Goal: Task Accomplishment & Management: Manage account settings

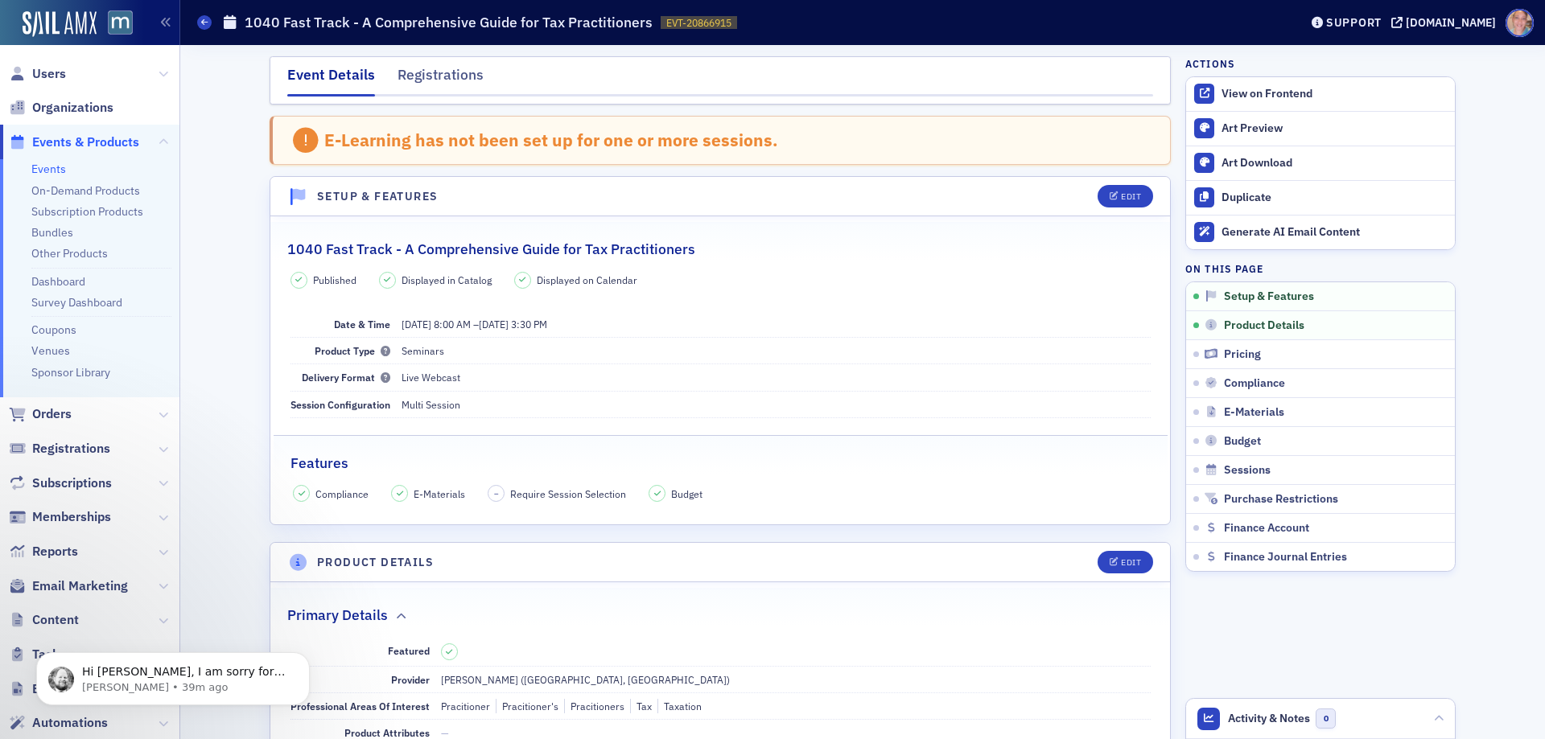
scroll to position [449, 0]
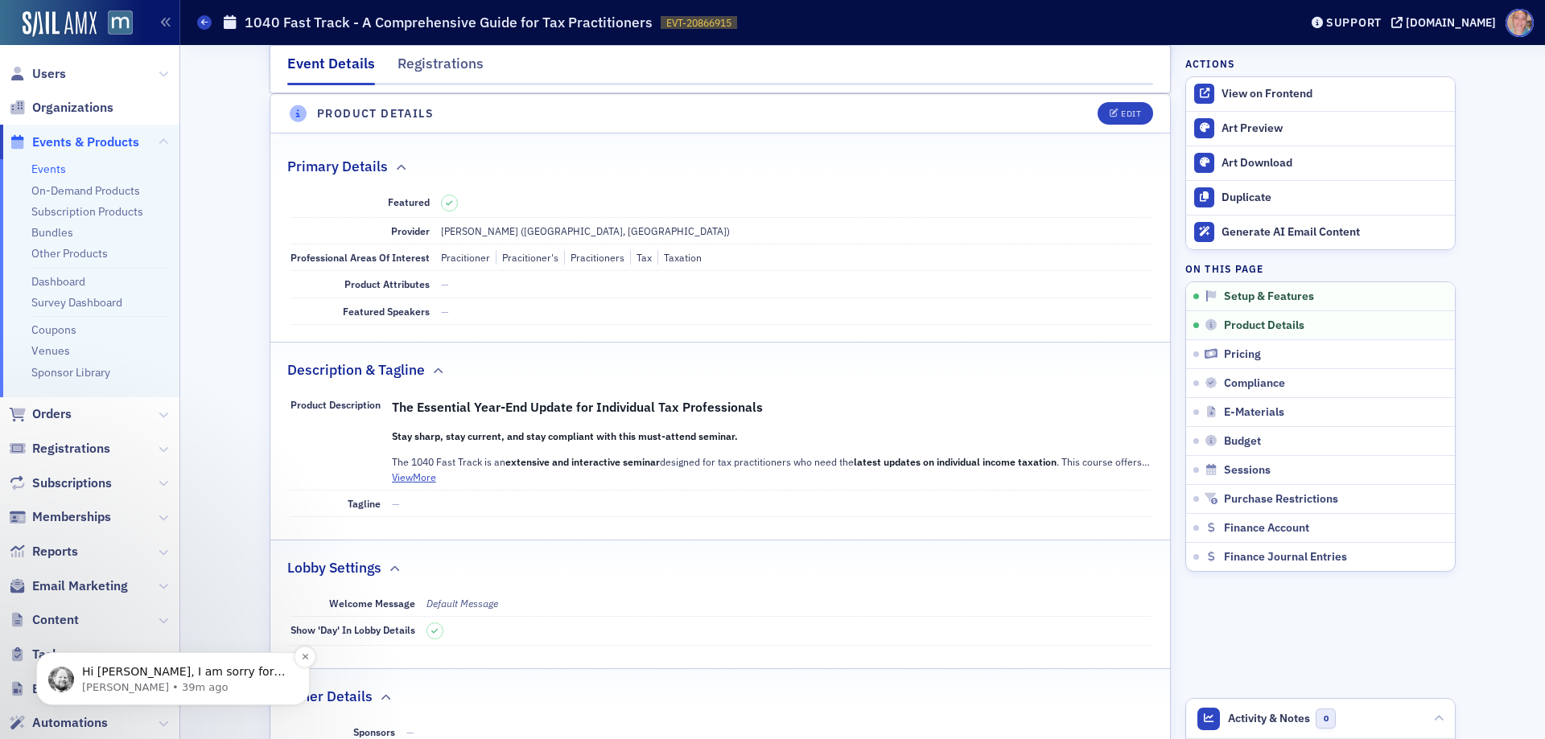
click at [120, 685] on p "Aidan • 39m ago" at bounding box center [186, 688] width 208 height 14
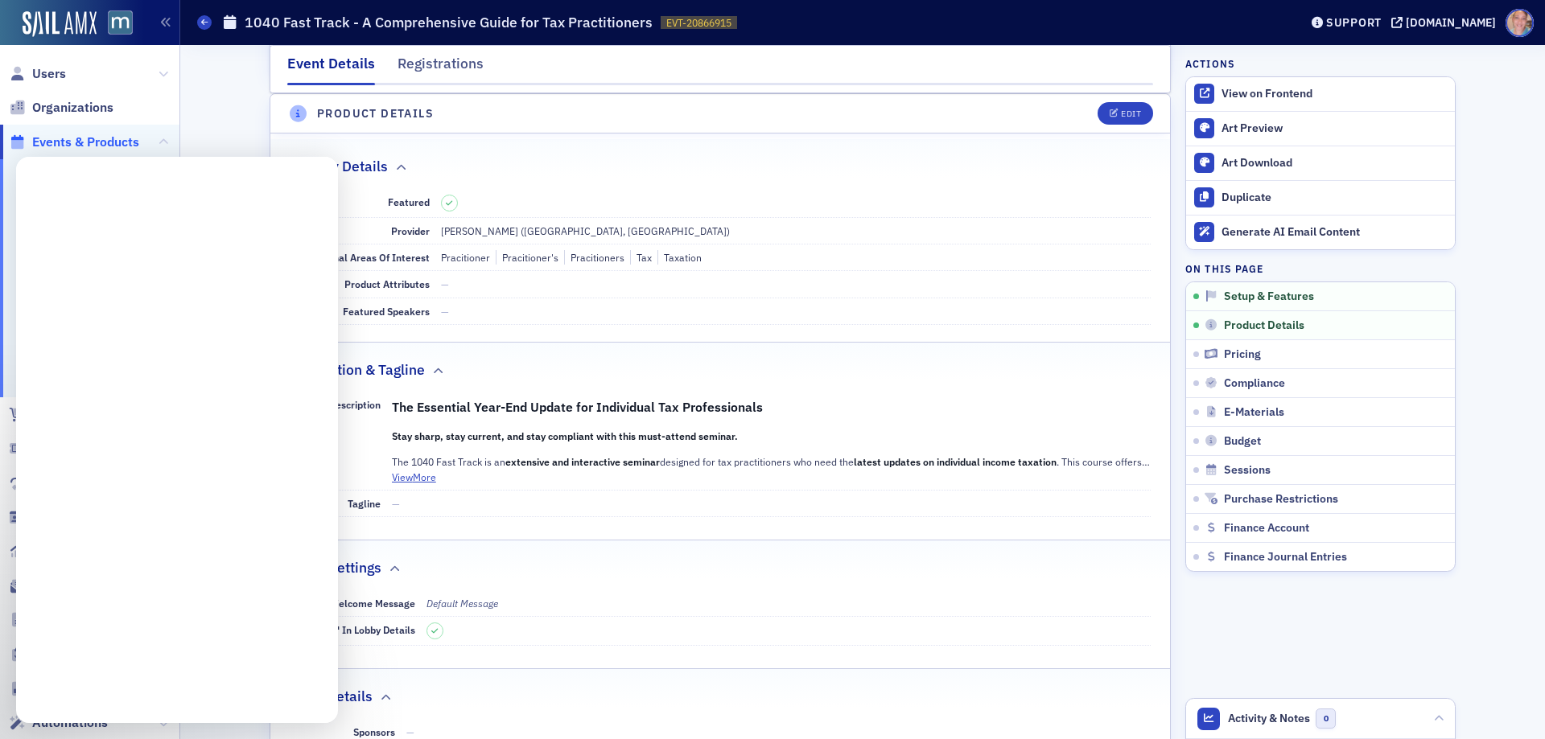
scroll to position [0, 0]
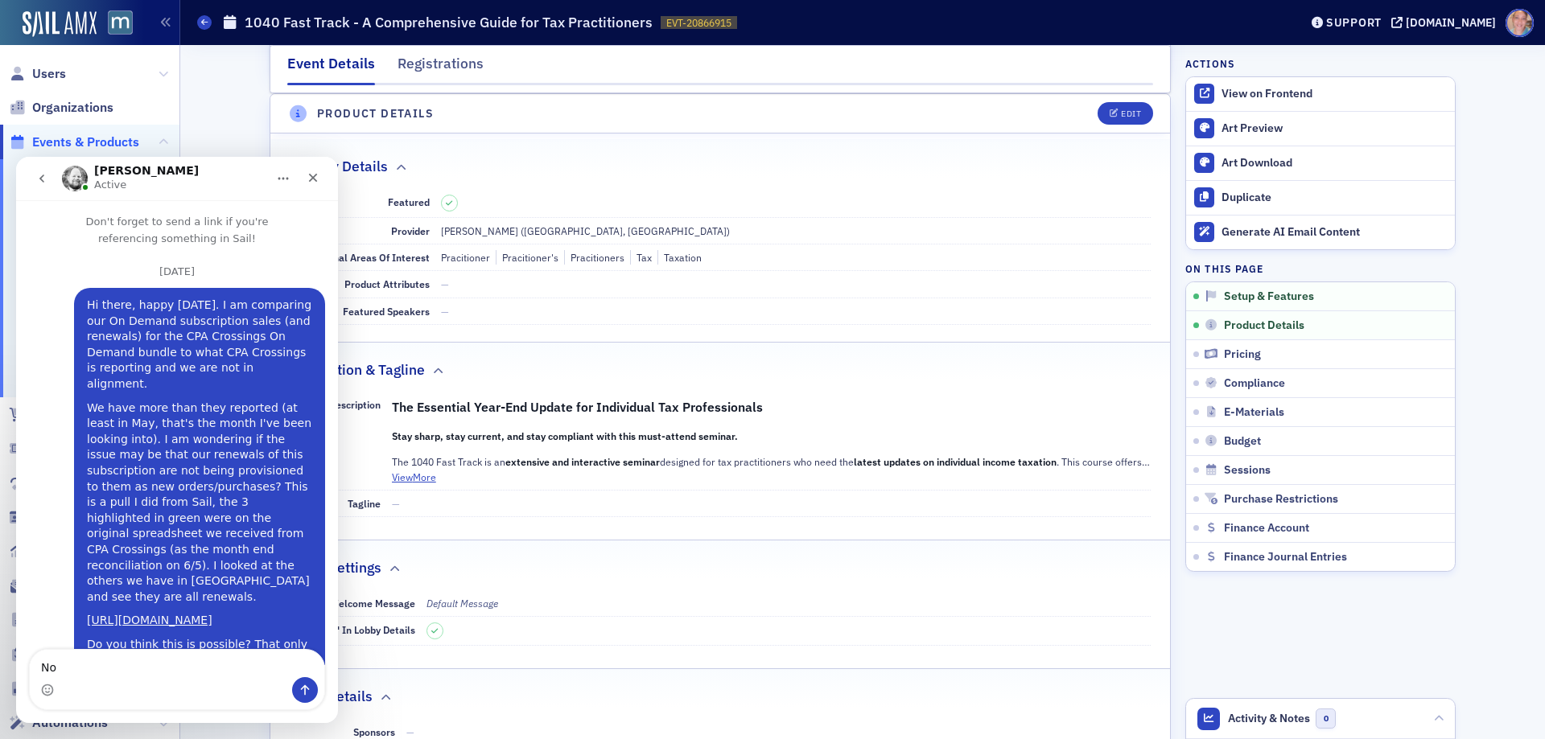
type textarea "N"
type textarea "Hi Aidan - happy Monday! Thanks so much for your help."
click at [315, 178] on icon "Close" at bounding box center [313, 177] width 13 height 13
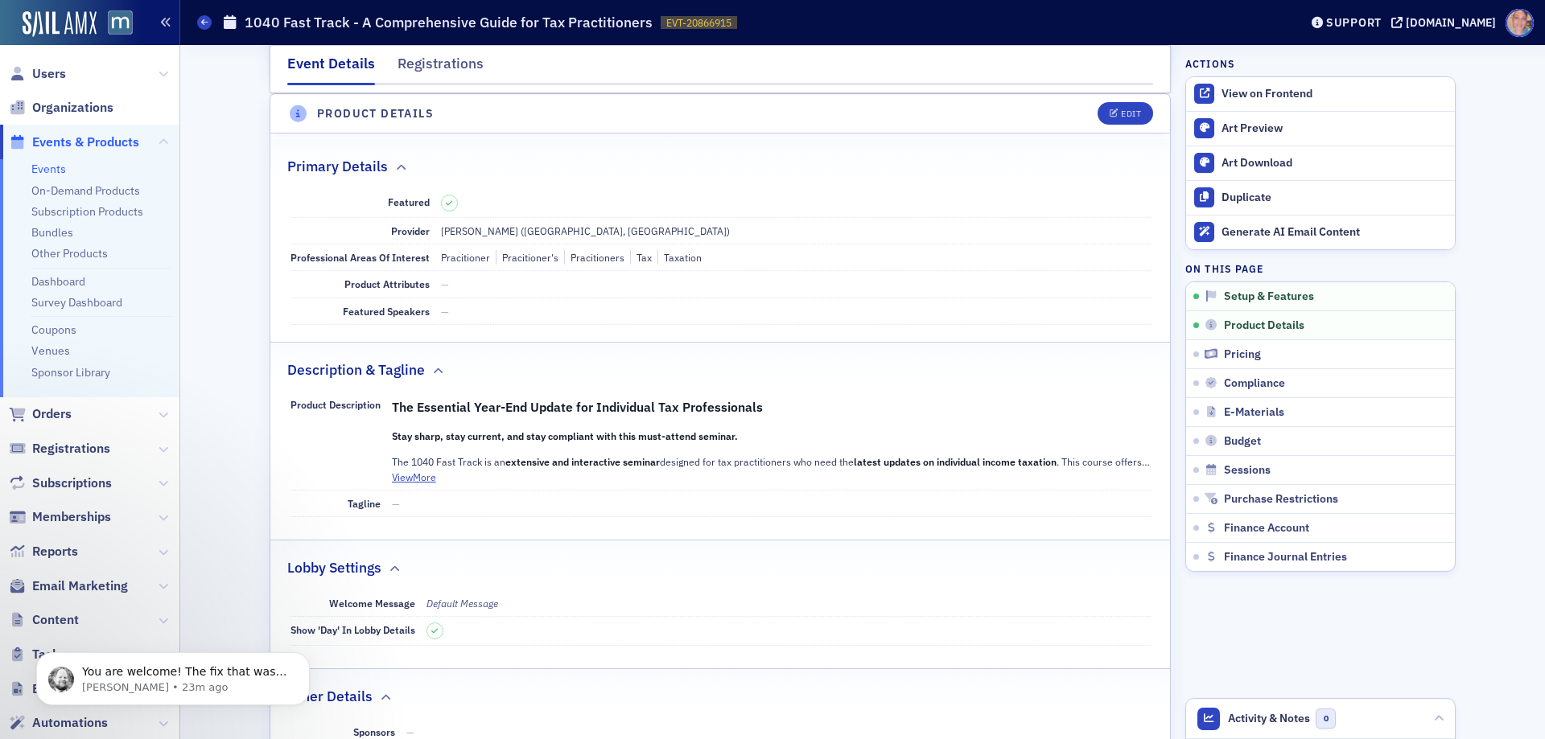
scroll to position [1003, 0]
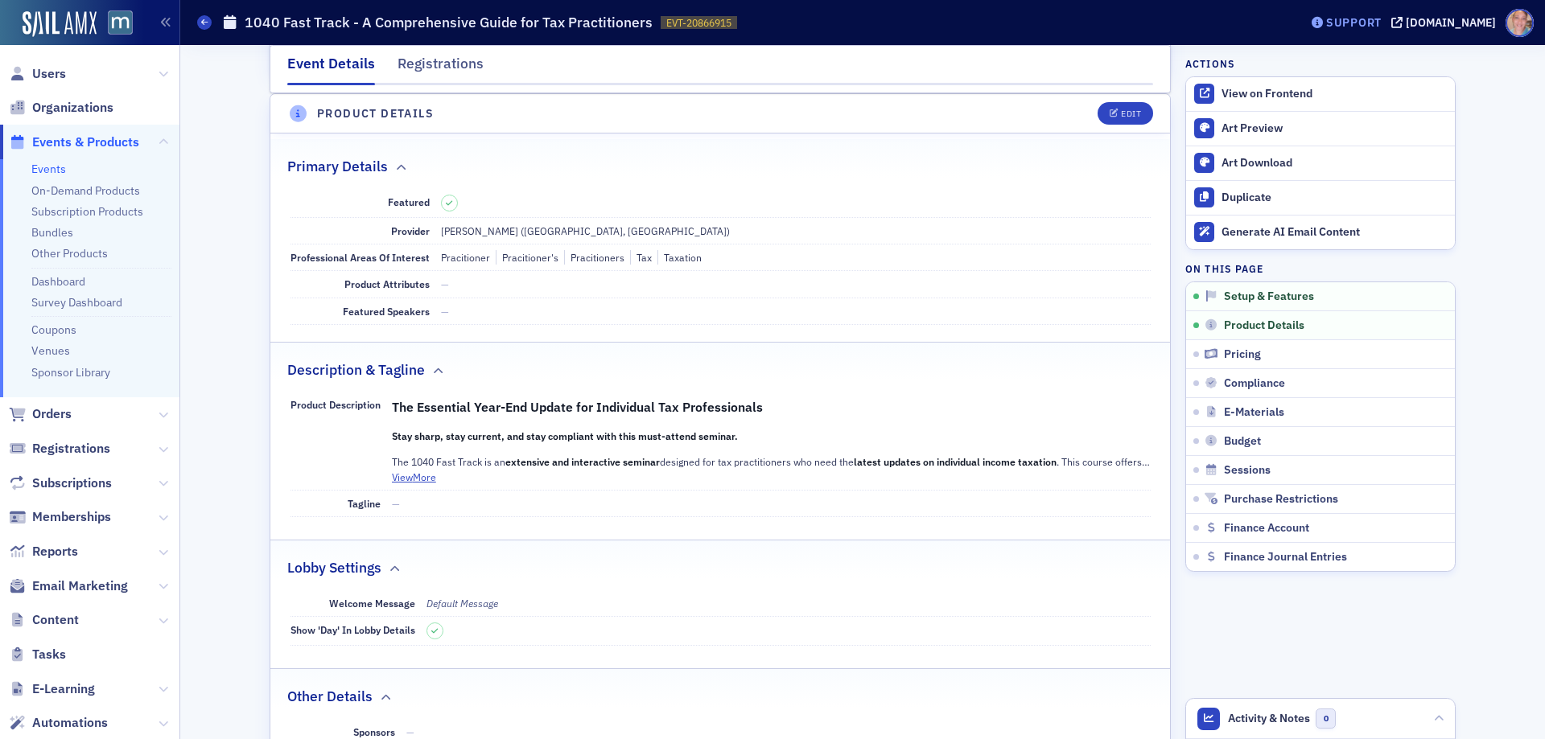
click at [1368, 20] on div "Support" at bounding box center [1354, 22] width 56 height 14
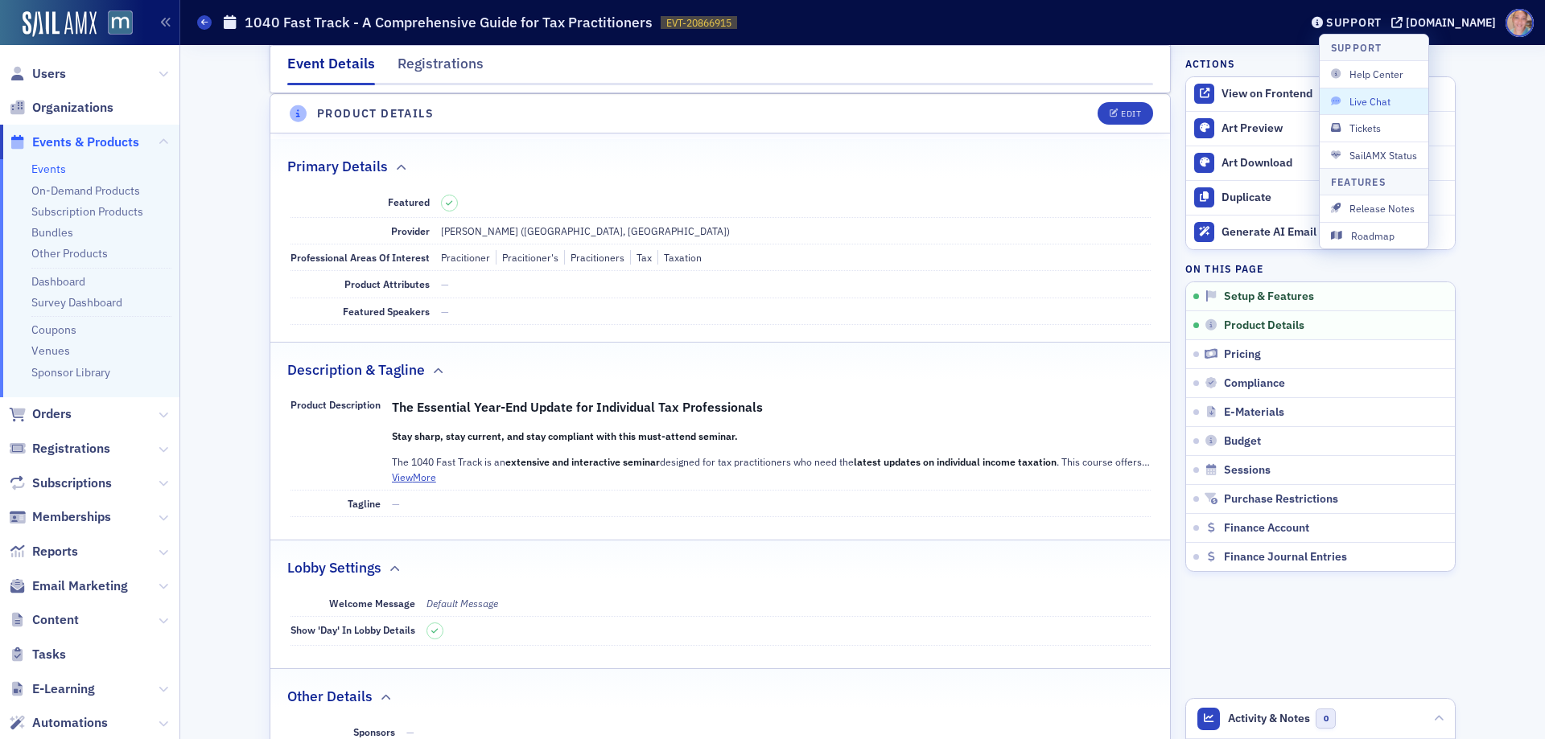
click at [1365, 101] on span "Live Chat" at bounding box center [1374, 101] width 86 height 14
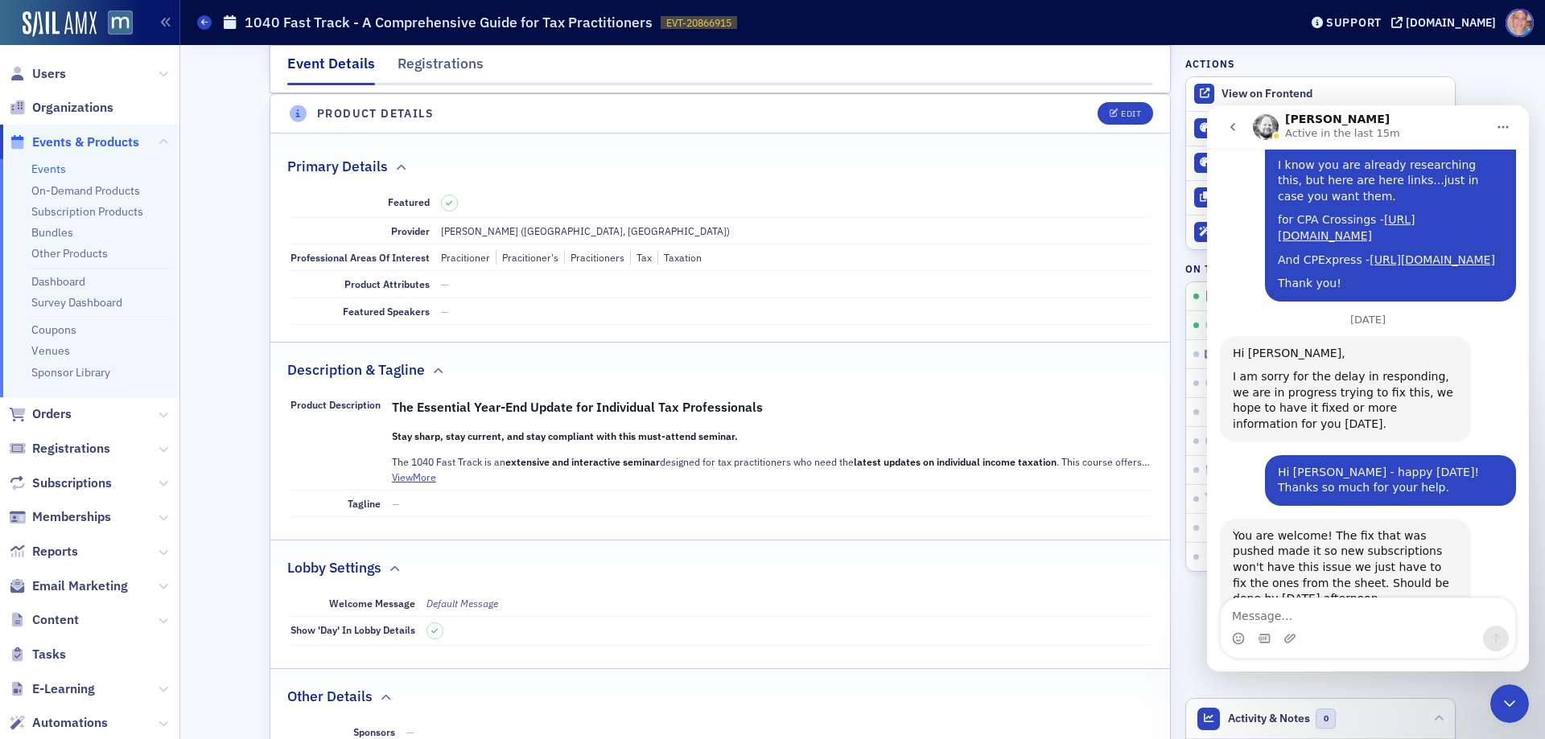
scroll to position [977, 0]
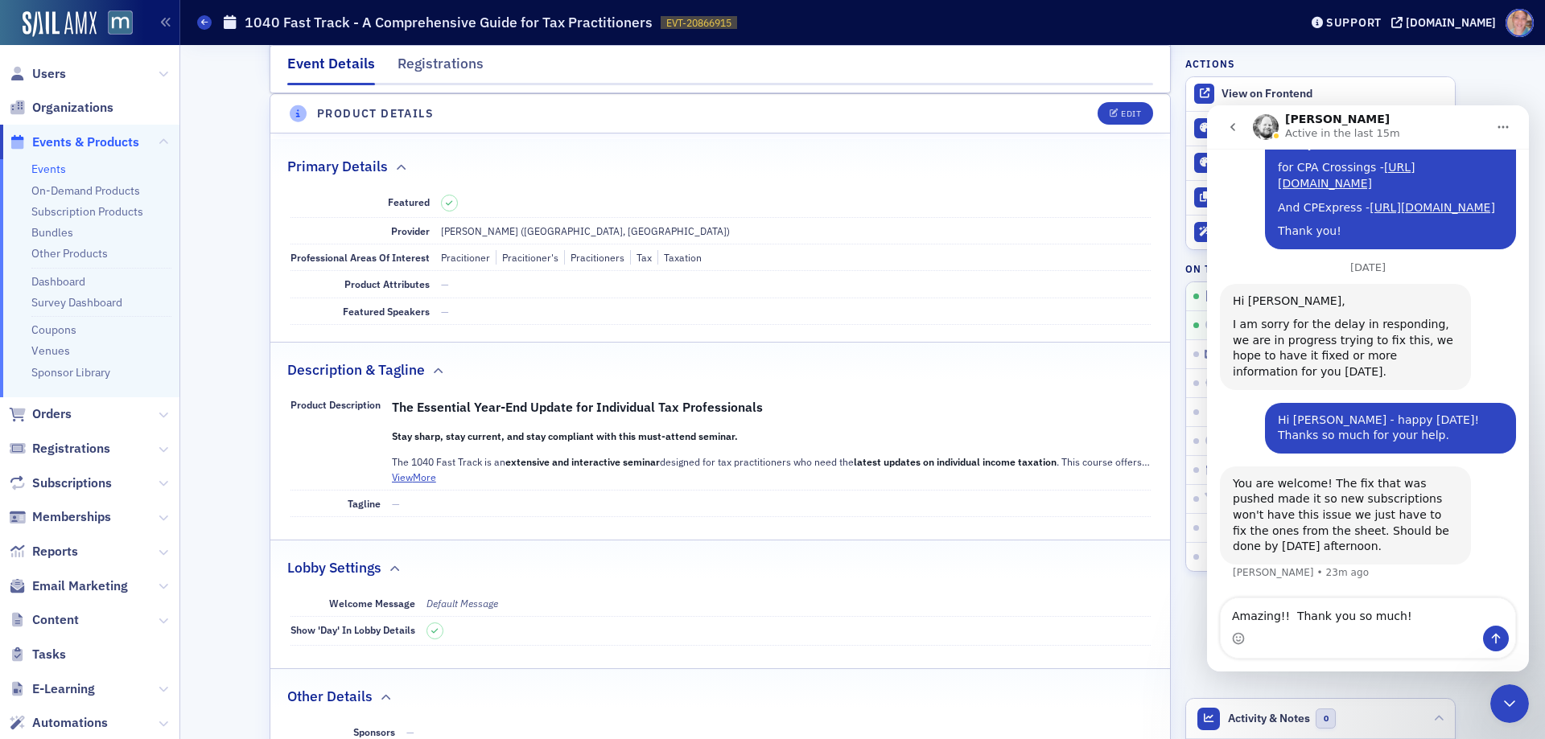
type textarea "Amazing!! Thank you so much!!"
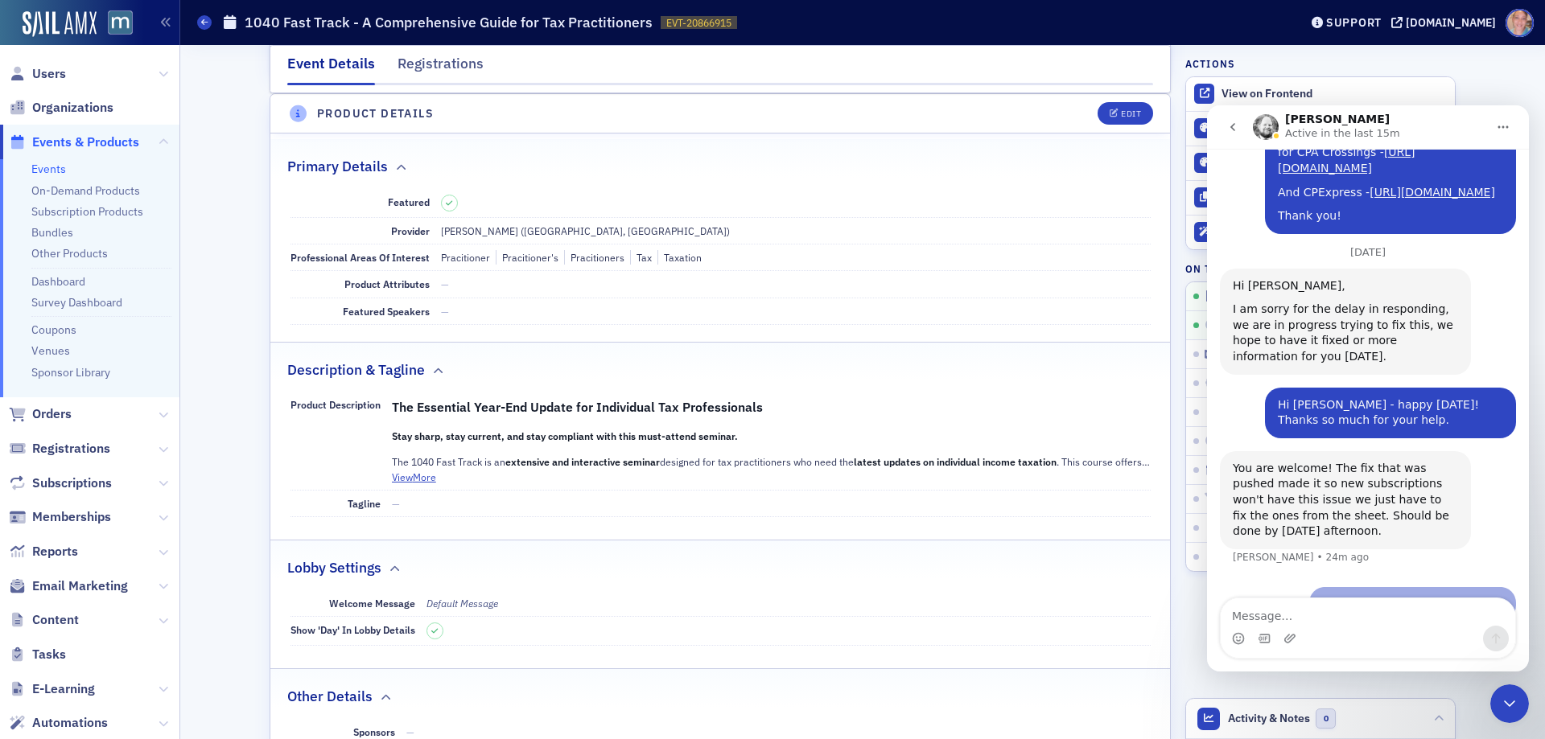
scroll to position [1025, 0]
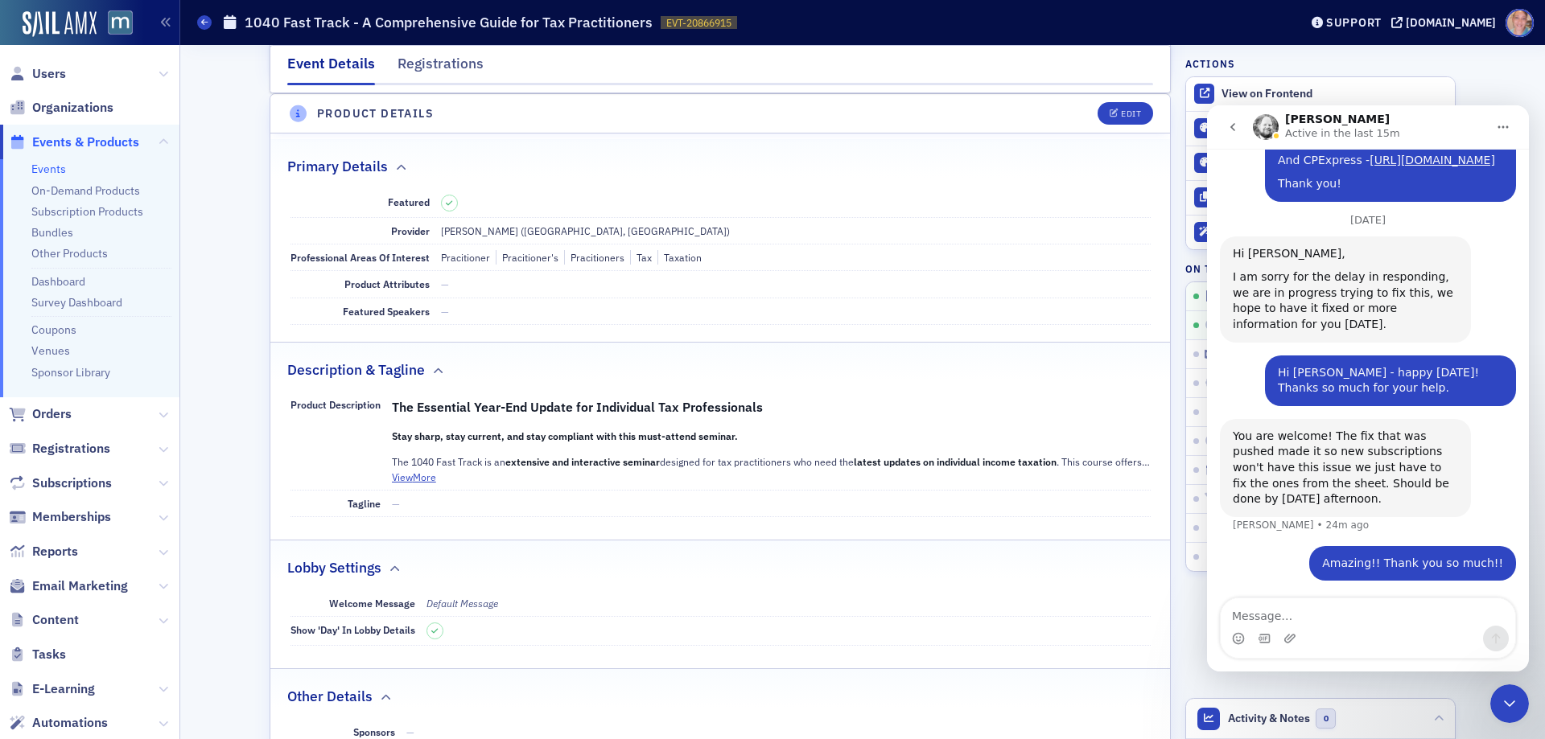
drag, startPoint x: 1237, startPoint y: 111, endPoint x: 1216, endPoint y: 122, distance: 23.8
click at [1228, 126] on icon "go back" at bounding box center [1232, 127] width 13 height 13
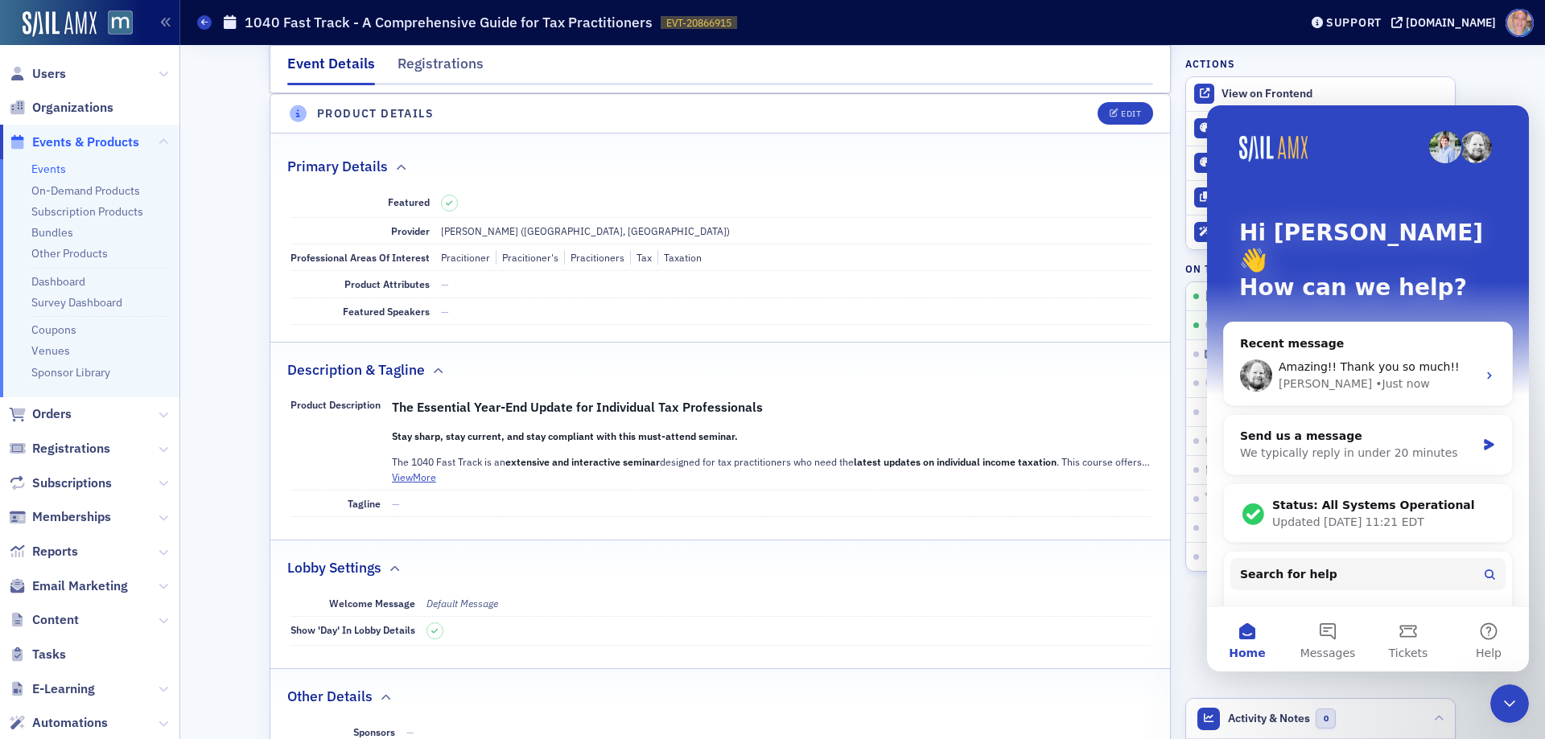
drag, startPoint x: 1544, startPoint y: 851, endPoint x: 1512, endPoint y: 695, distance: 159.4
click at [1519, 702] on div "Close Intercom Messenger" at bounding box center [1509, 704] width 39 height 39
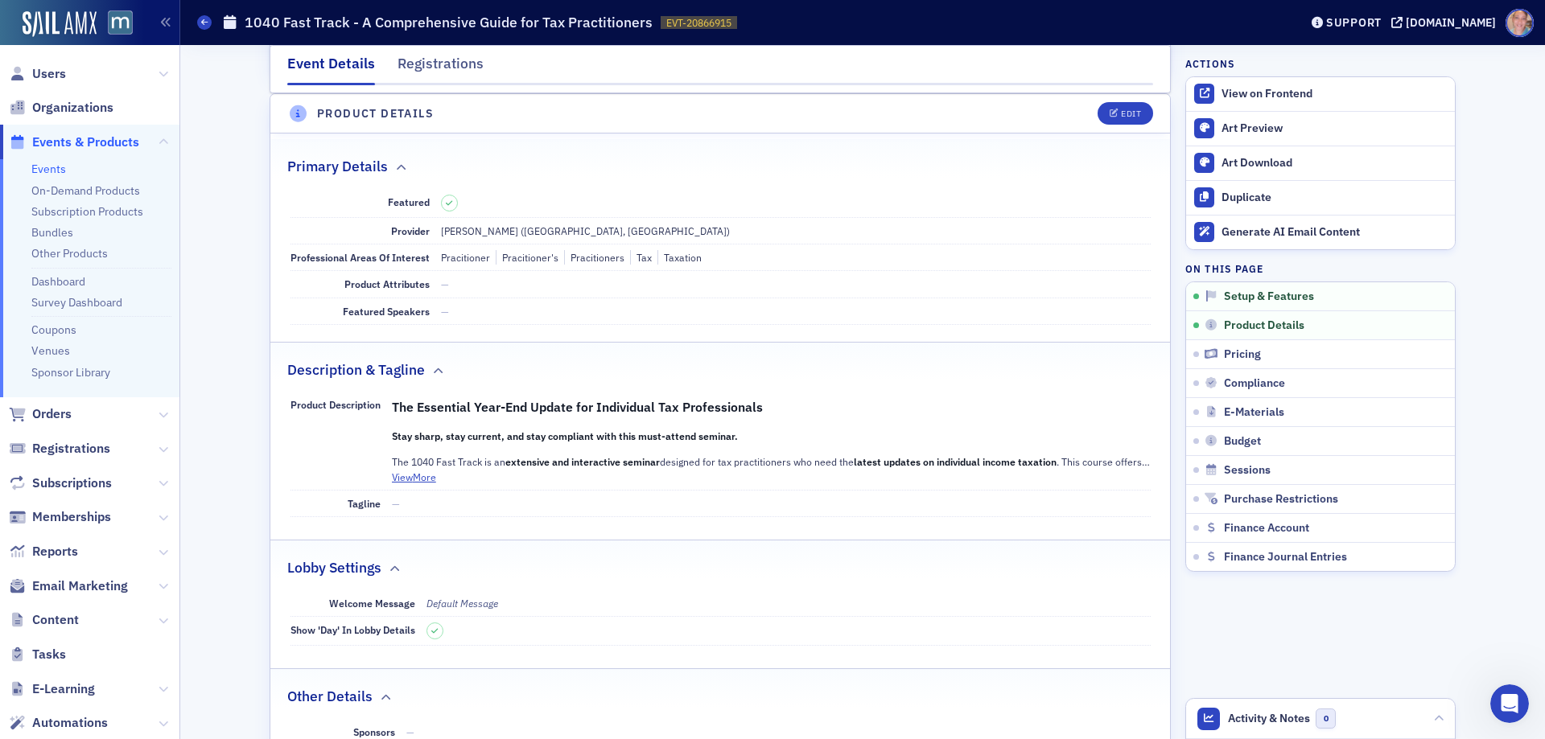
click at [54, 167] on link "Events" at bounding box center [48, 169] width 35 height 14
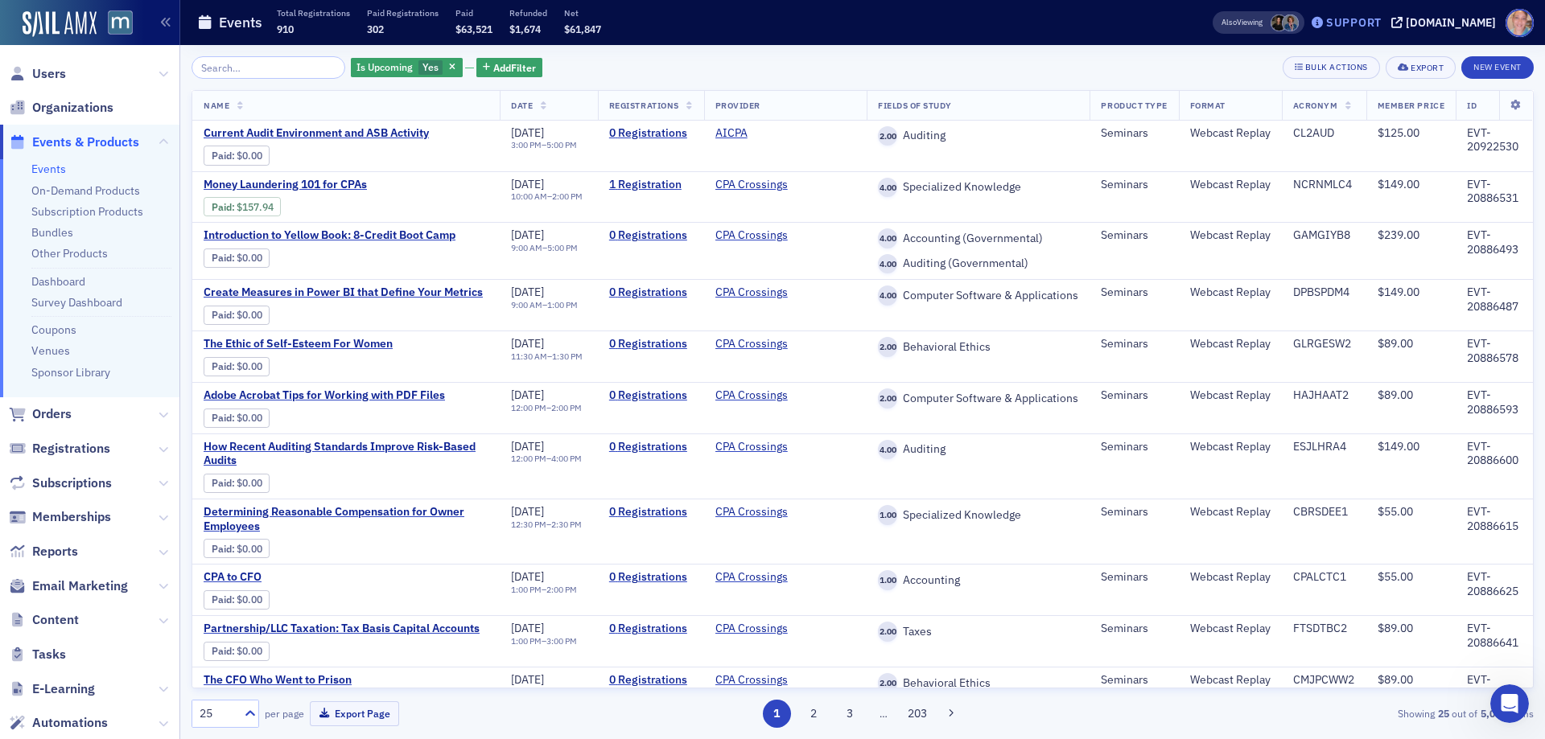
click at [1381, 18] on div "Support" at bounding box center [1354, 22] width 56 height 14
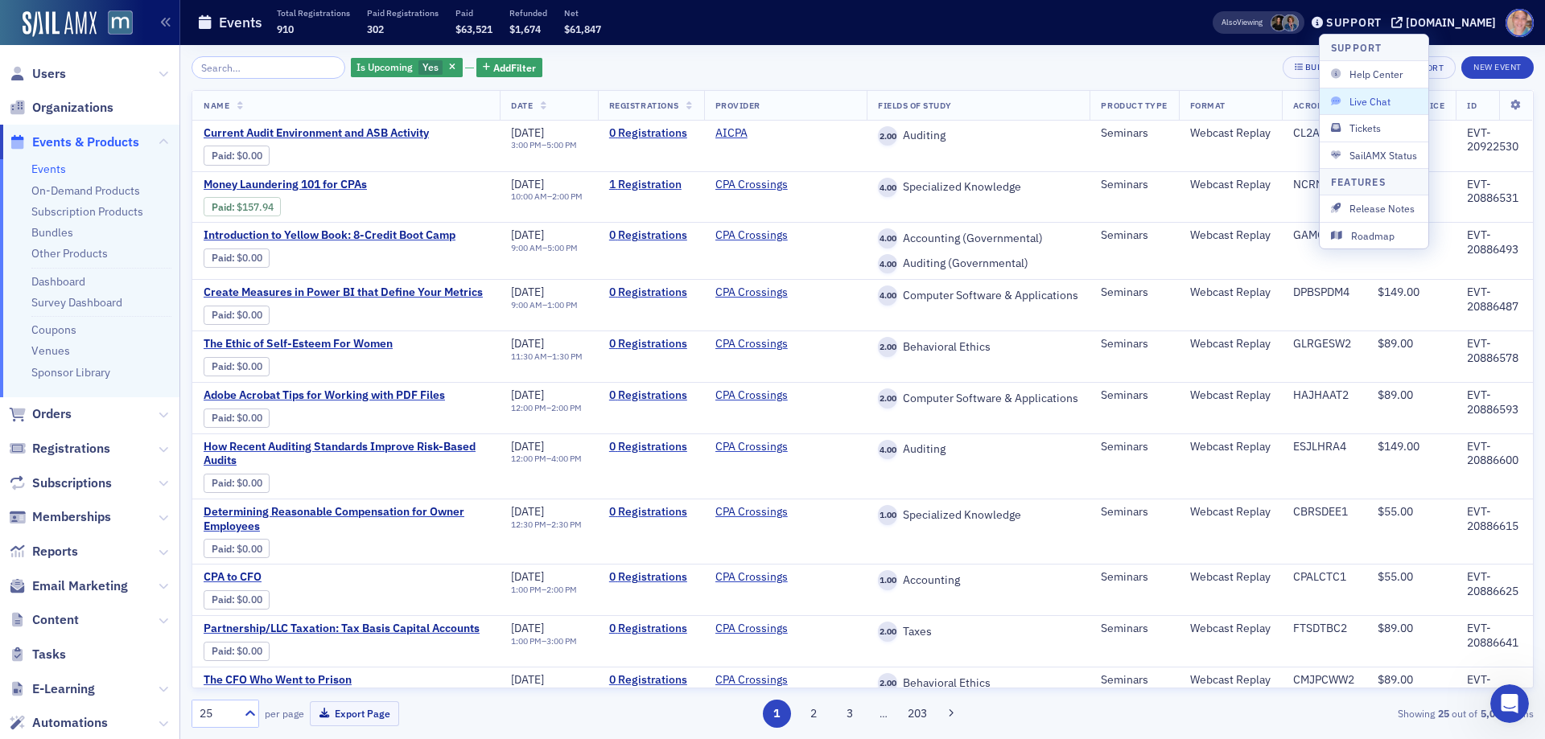
click at [1361, 109] on span "Live Chat" at bounding box center [1374, 101] width 86 height 14
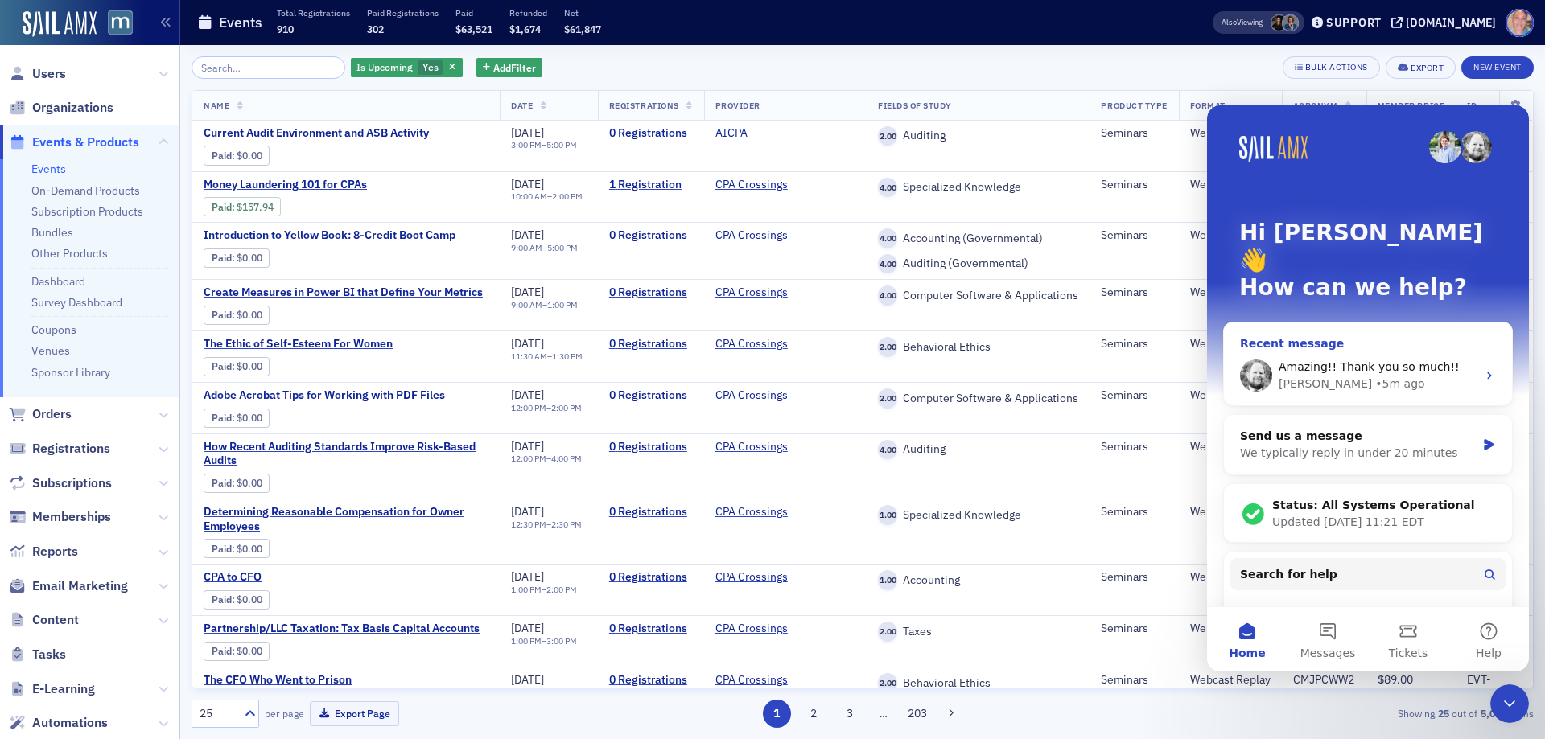
click at [1335, 368] on div "Amazing!! Thank you so much!! Aidan • 5m ago" at bounding box center [1368, 376] width 288 height 60
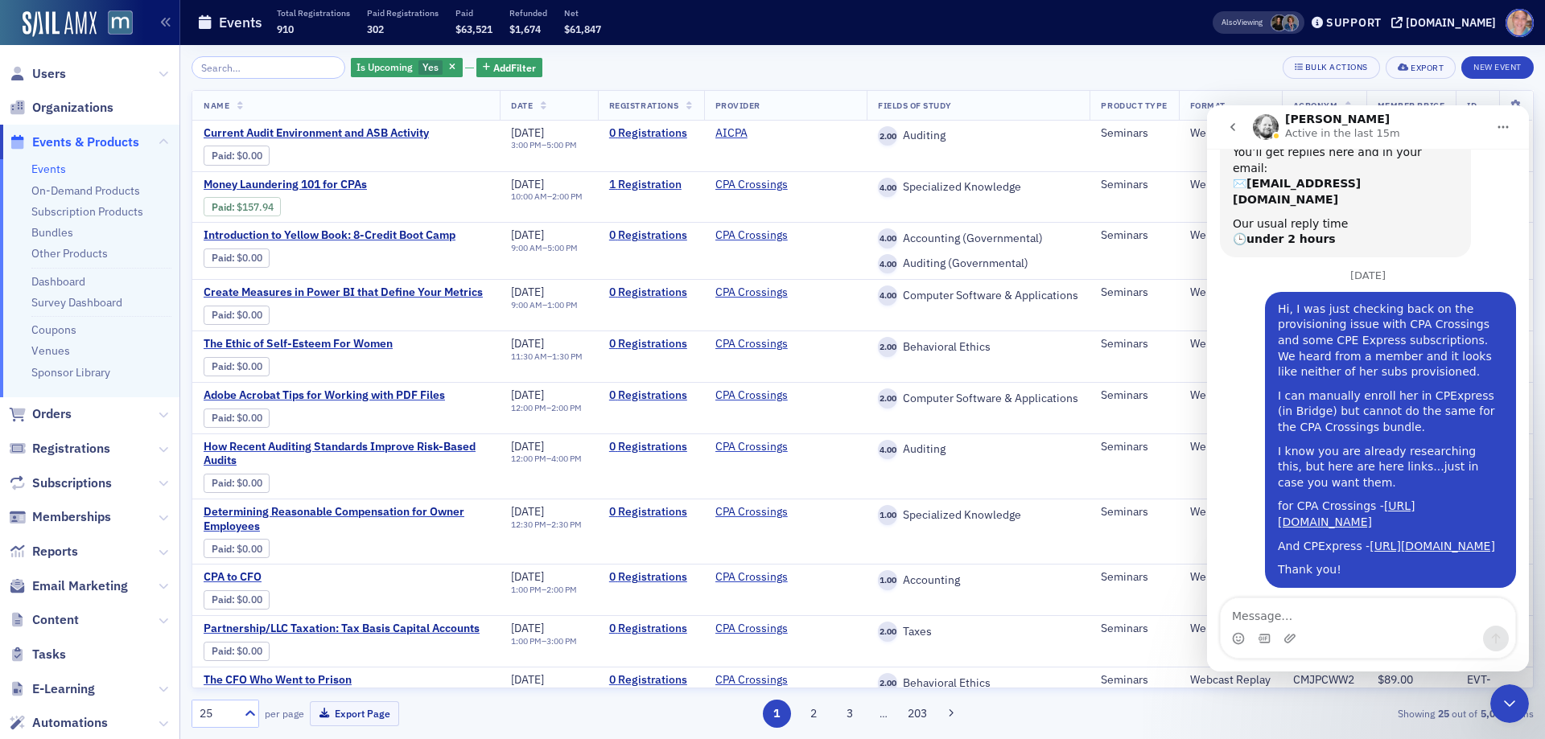
scroll to position [1025, 0]
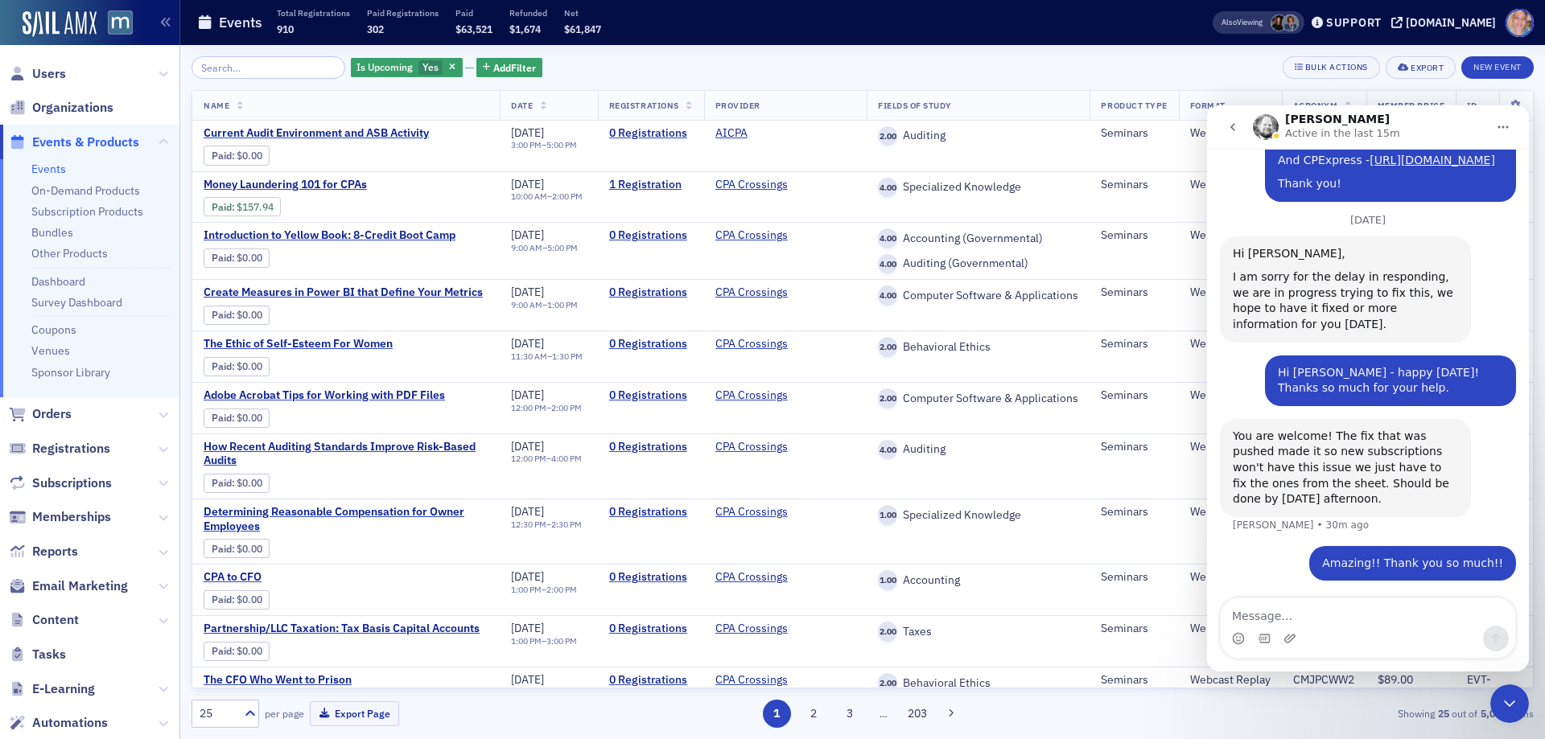
click at [1230, 126] on icon "go back" at bounding box center [1232, 127] width 13 height 13
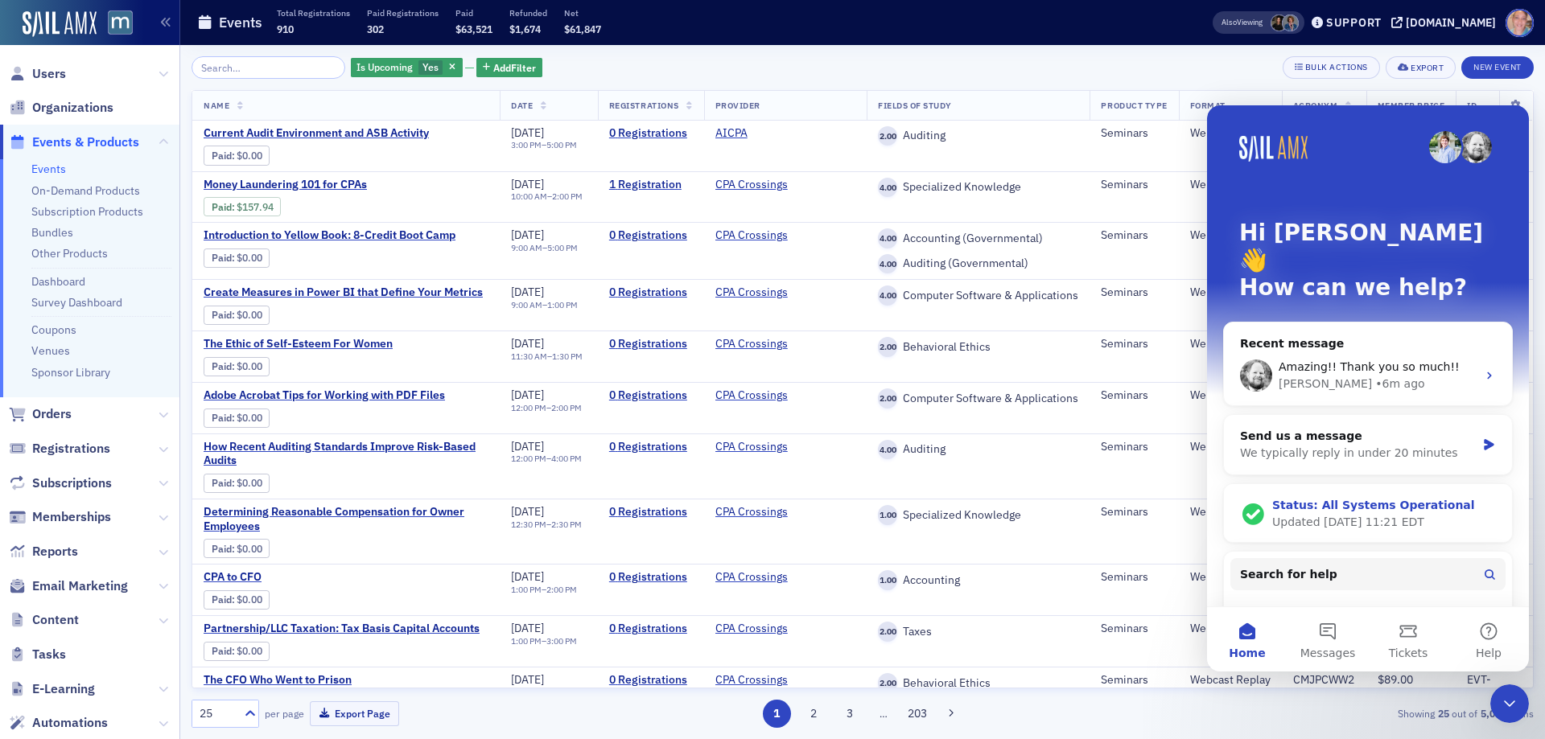
scroll to position [0, 0]
click at [1511, 695] on icon "Close Intercom Messenger" at bounding box center [1509, 703] width 19 height 19
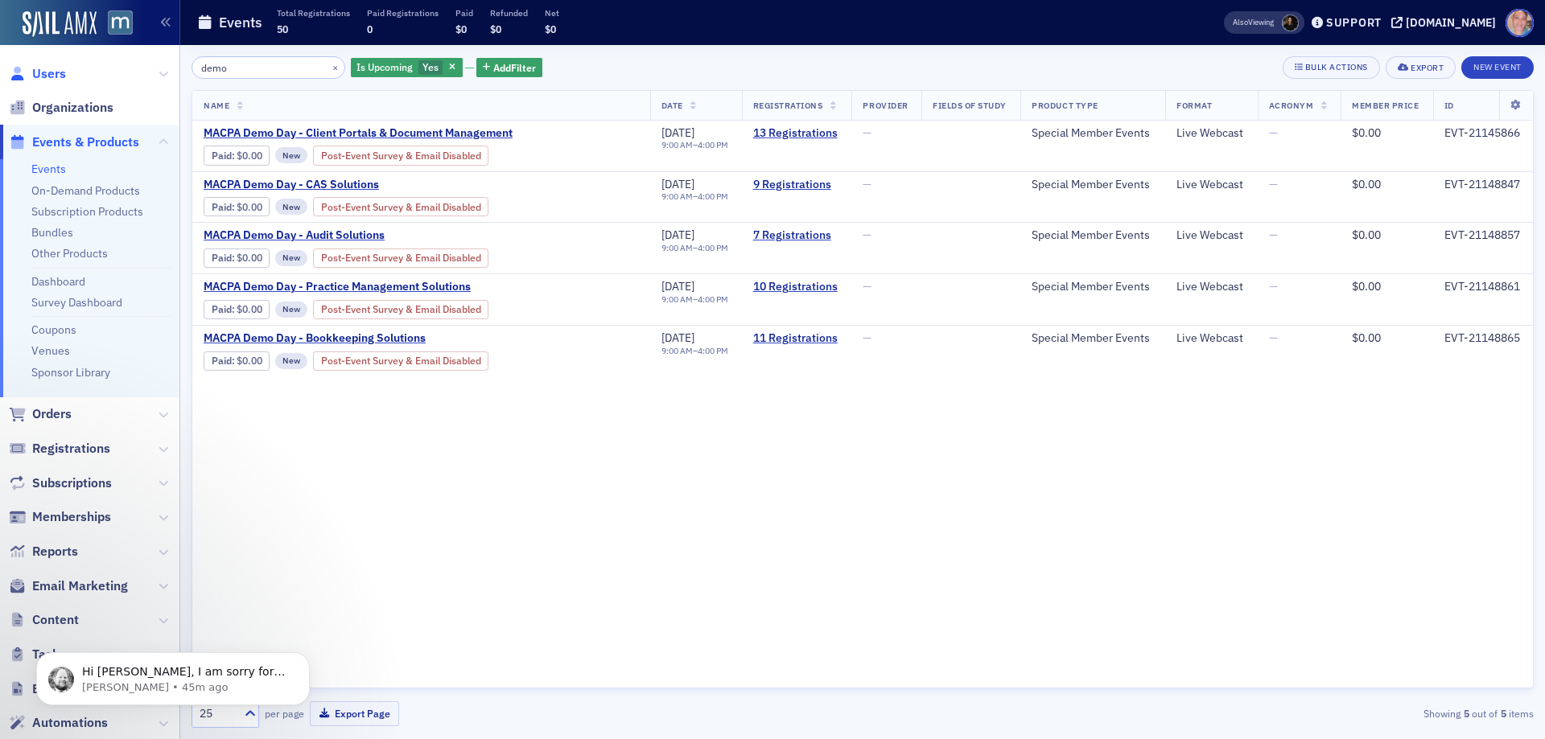
click at [46, 72] on span "Users" at bounding box center [49, 74] width 34 height 18
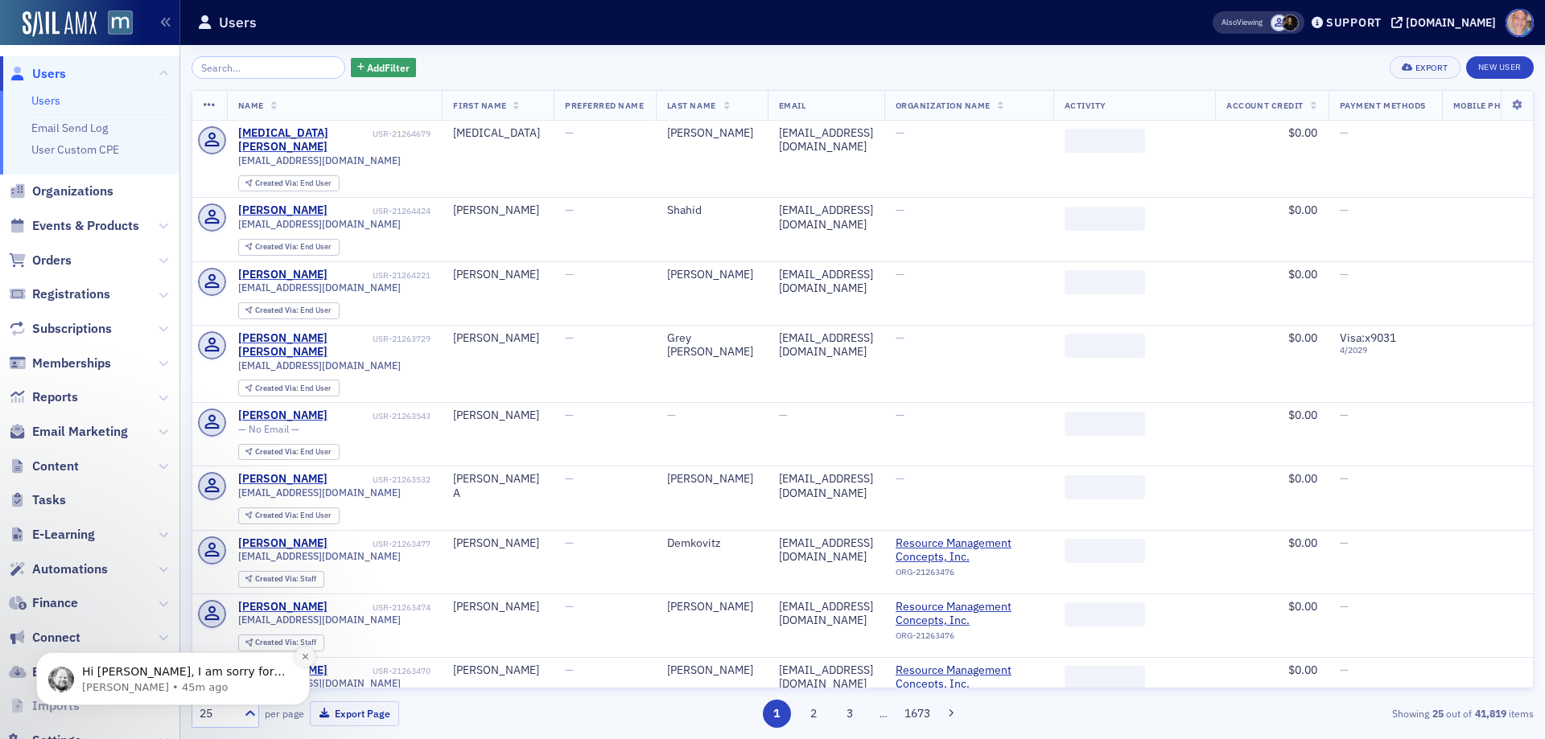
click at [305, 658] on icon "Dismiss notification" at bounding box center [305, 656] width 9 height 9
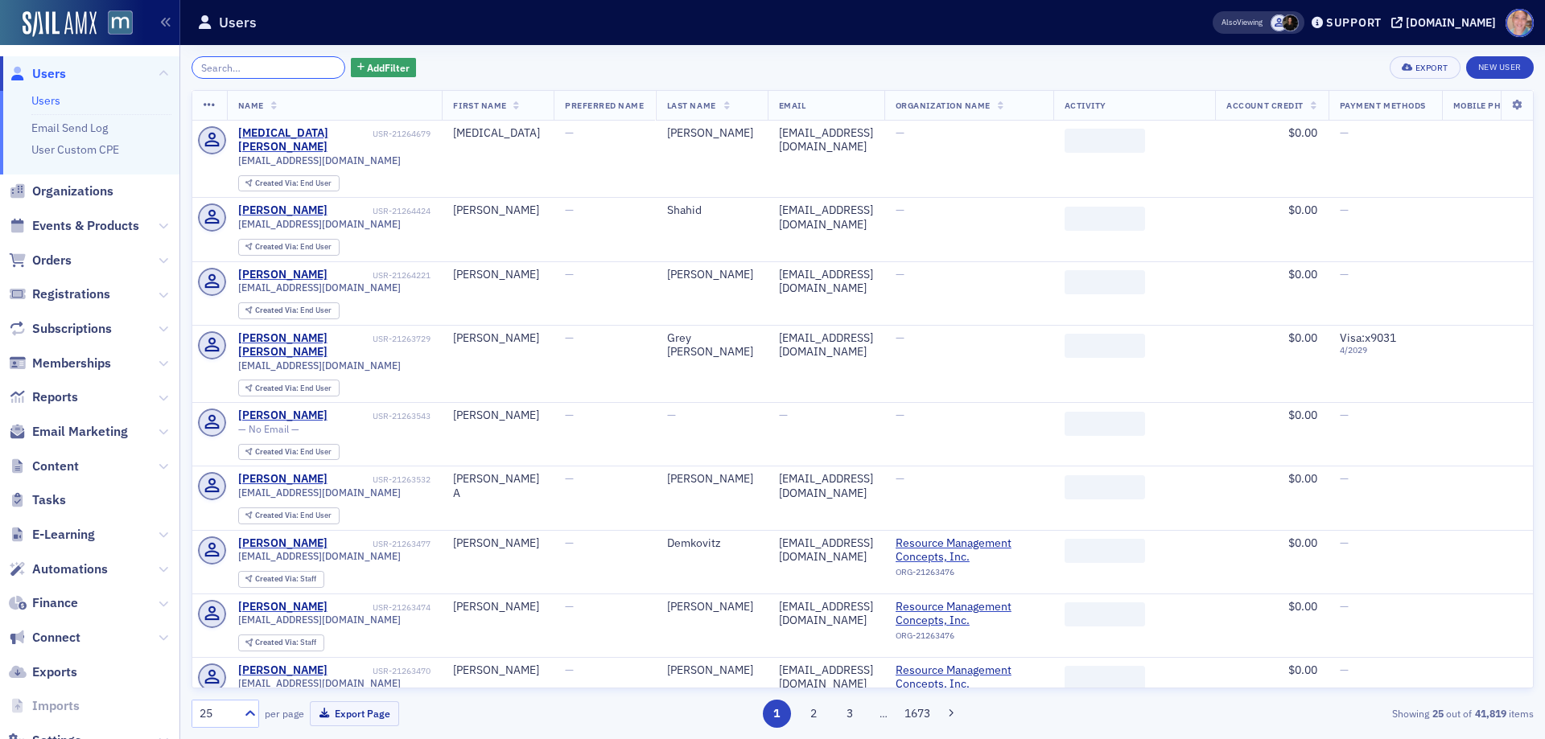
click at [266, 66] on input "search" at bounding box center [268, 67] width 154 height 23
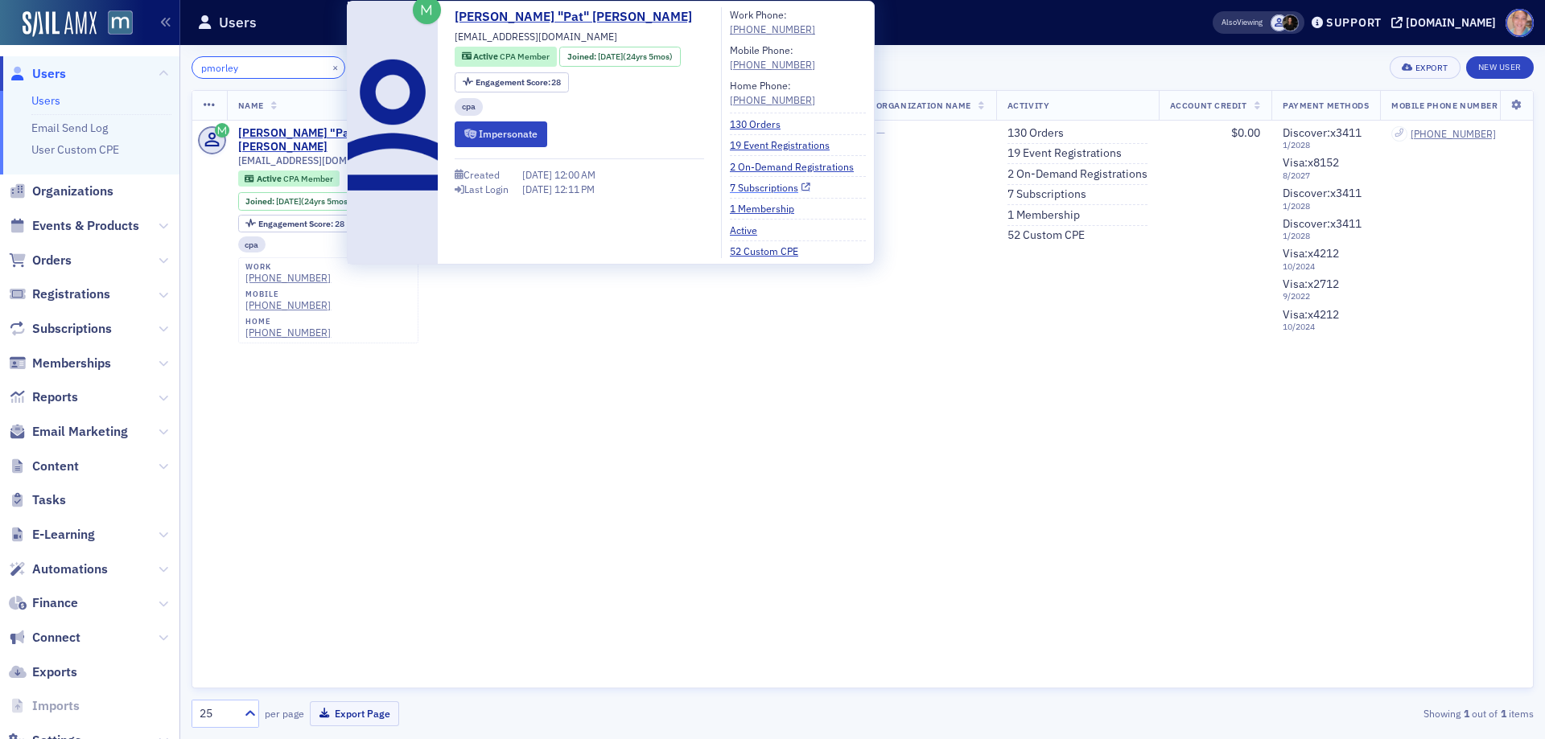
type input "pmorley"
click at [762, 187] on link "7 Subscriptions" at bounding box center [770, 187] width 80 height 14
click at [758, 183] on link "8 Subscriptions" at bounding box center [770, 187] width 80 height 14
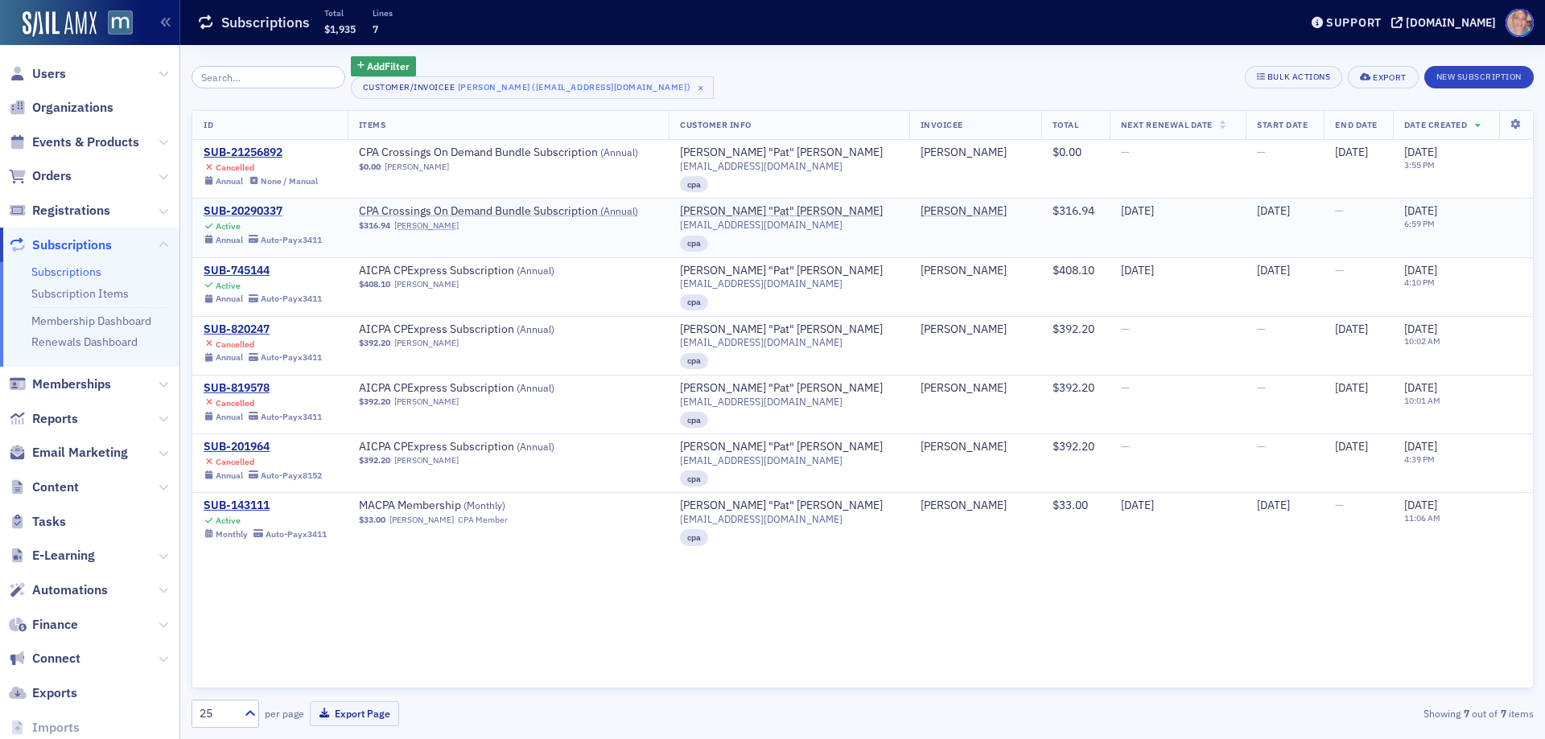
click at [238, 212] on div "SUB-20290337" at bounding box center [263, 211] width 118 height 14
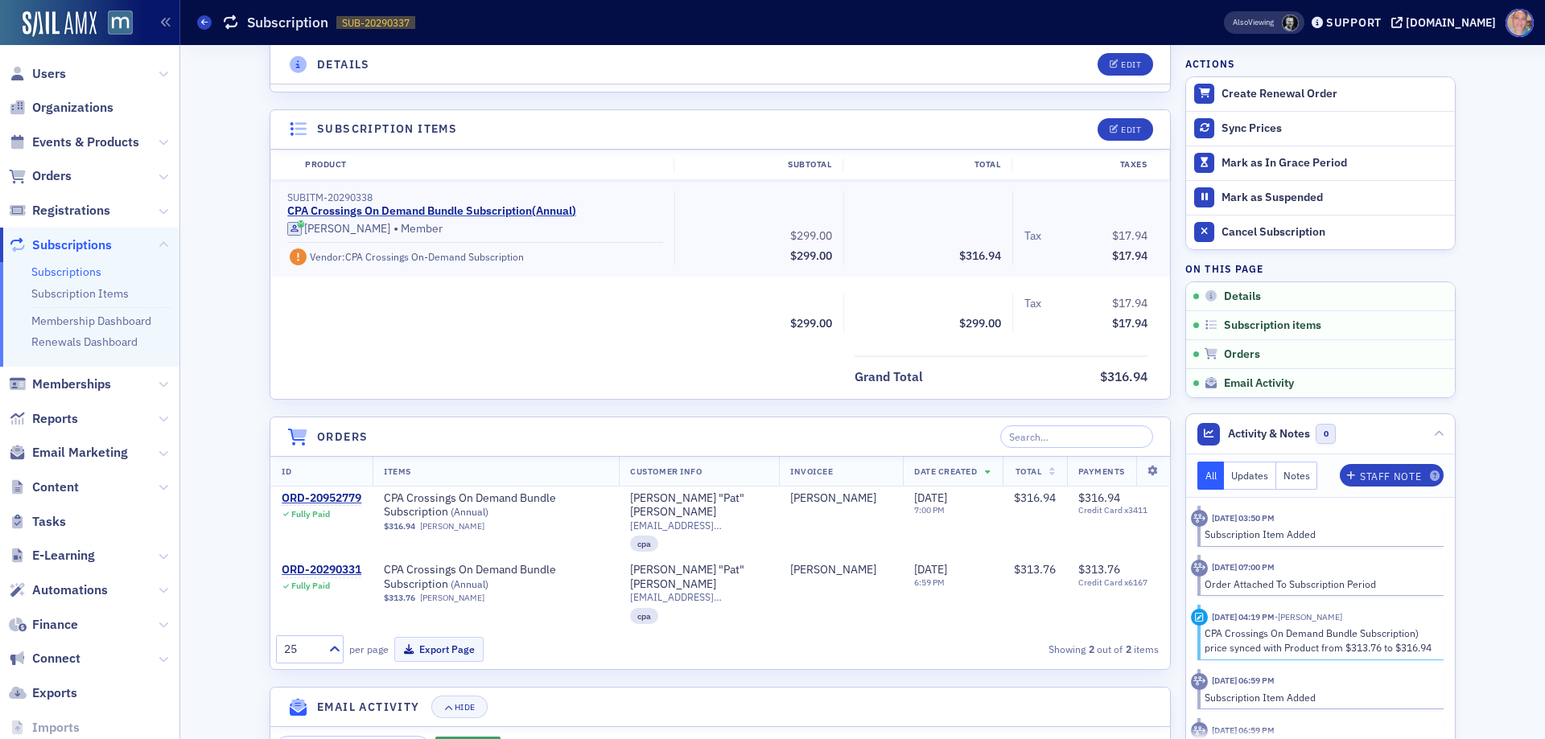
scroll to position [402, 0]
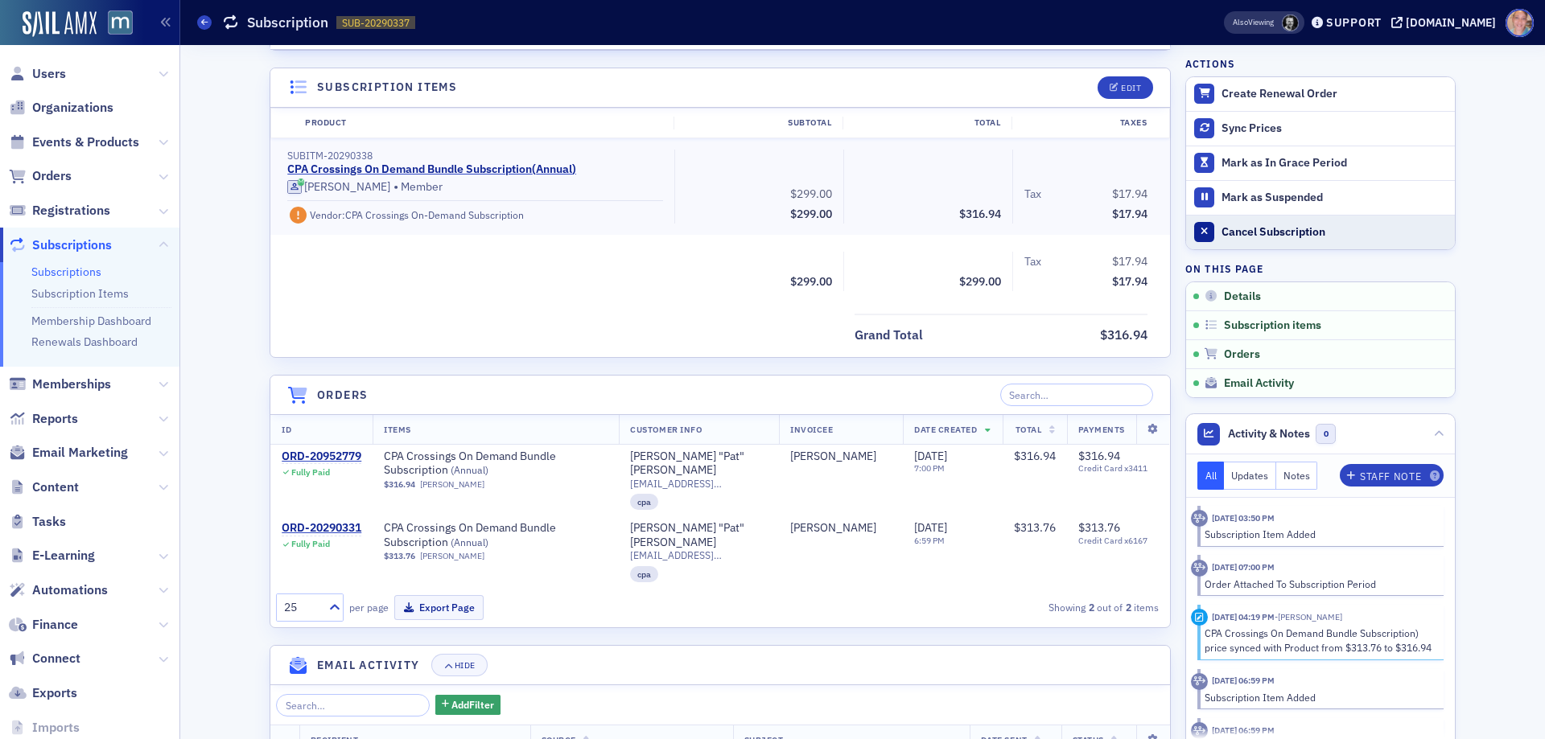
click at [1250, 233] on div "Cancel Subscription" at bounding box center [1333, 232] width 225 height 14
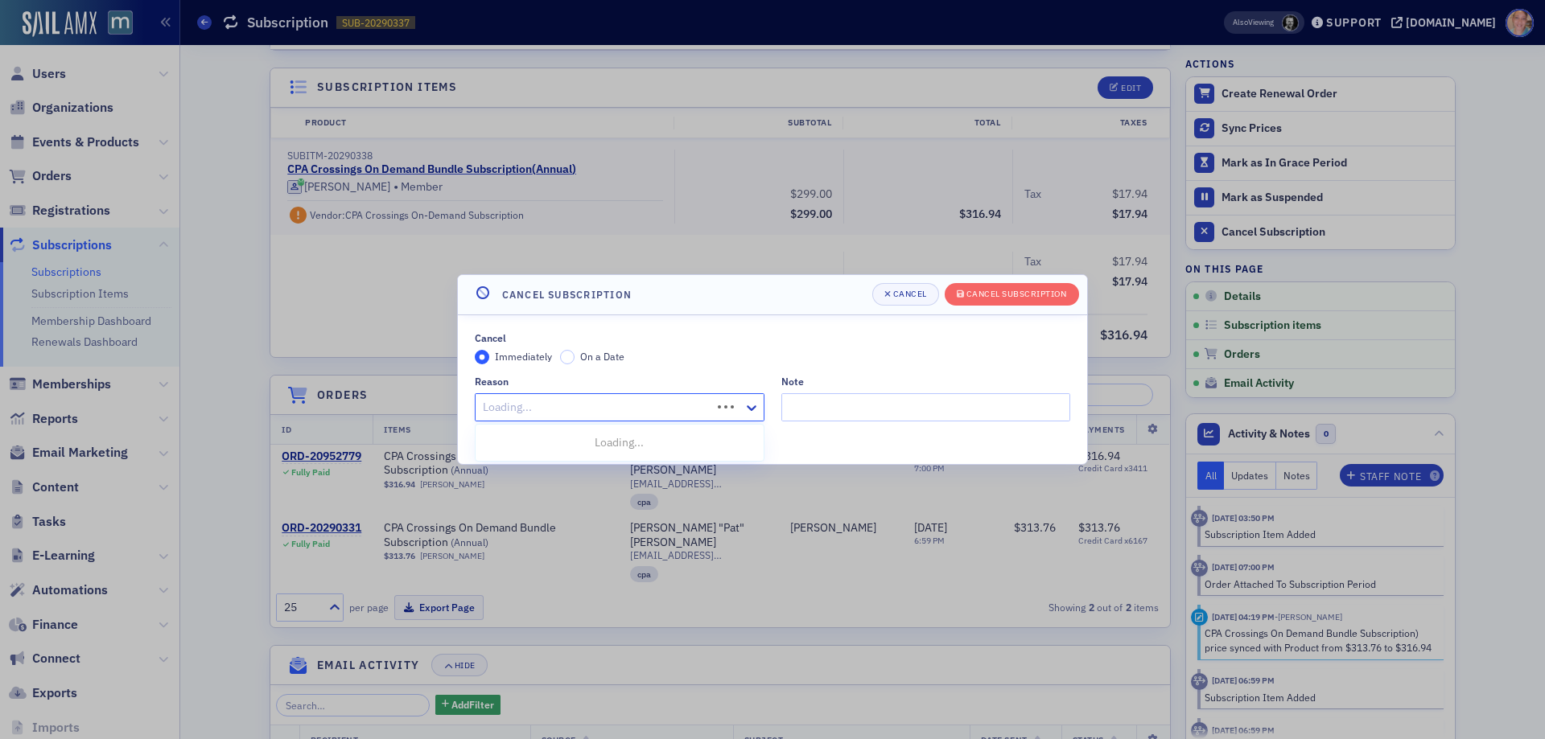
click at [568, 402] on div at bounding box center [595, 407] width 228 height 20
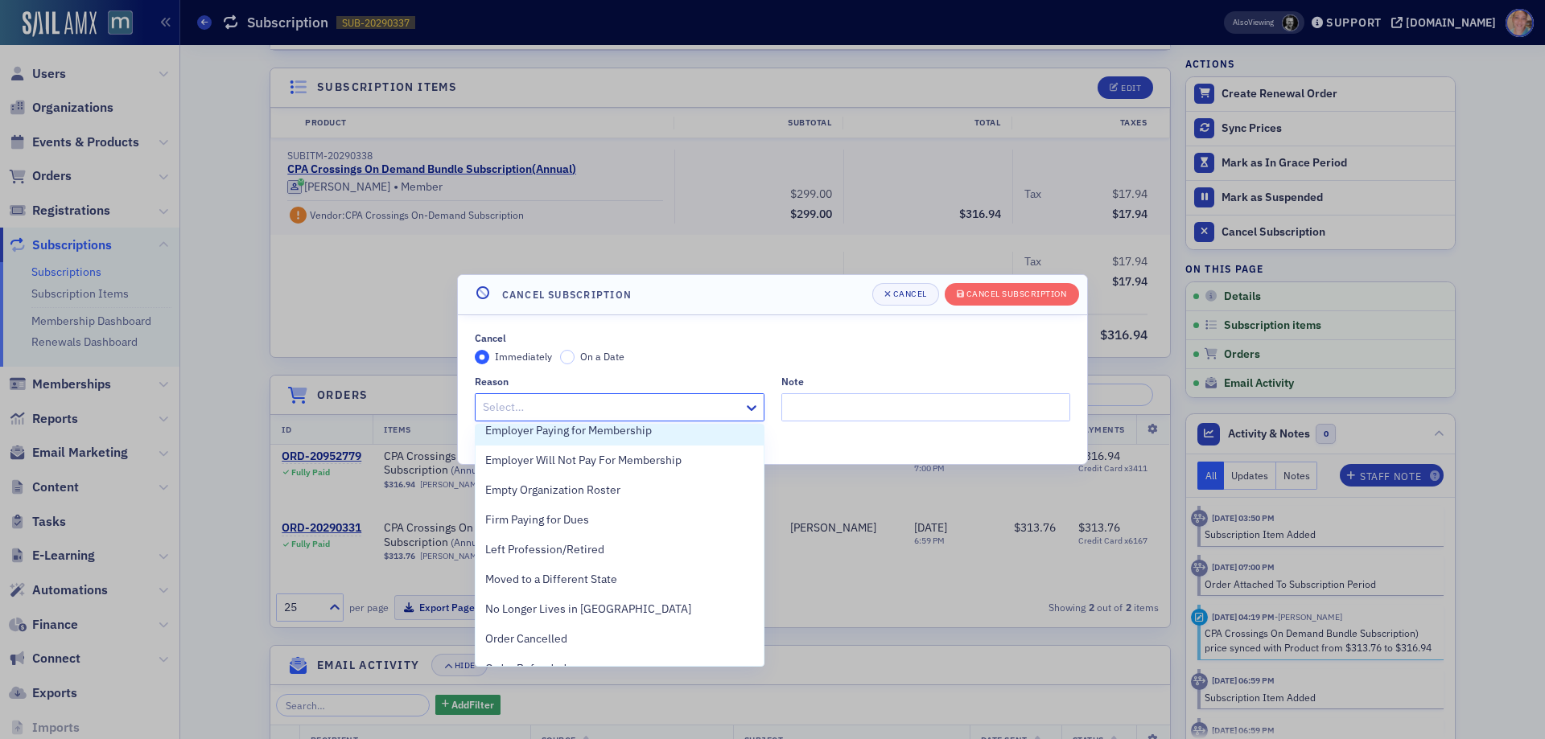
scroll to position [322, 0]
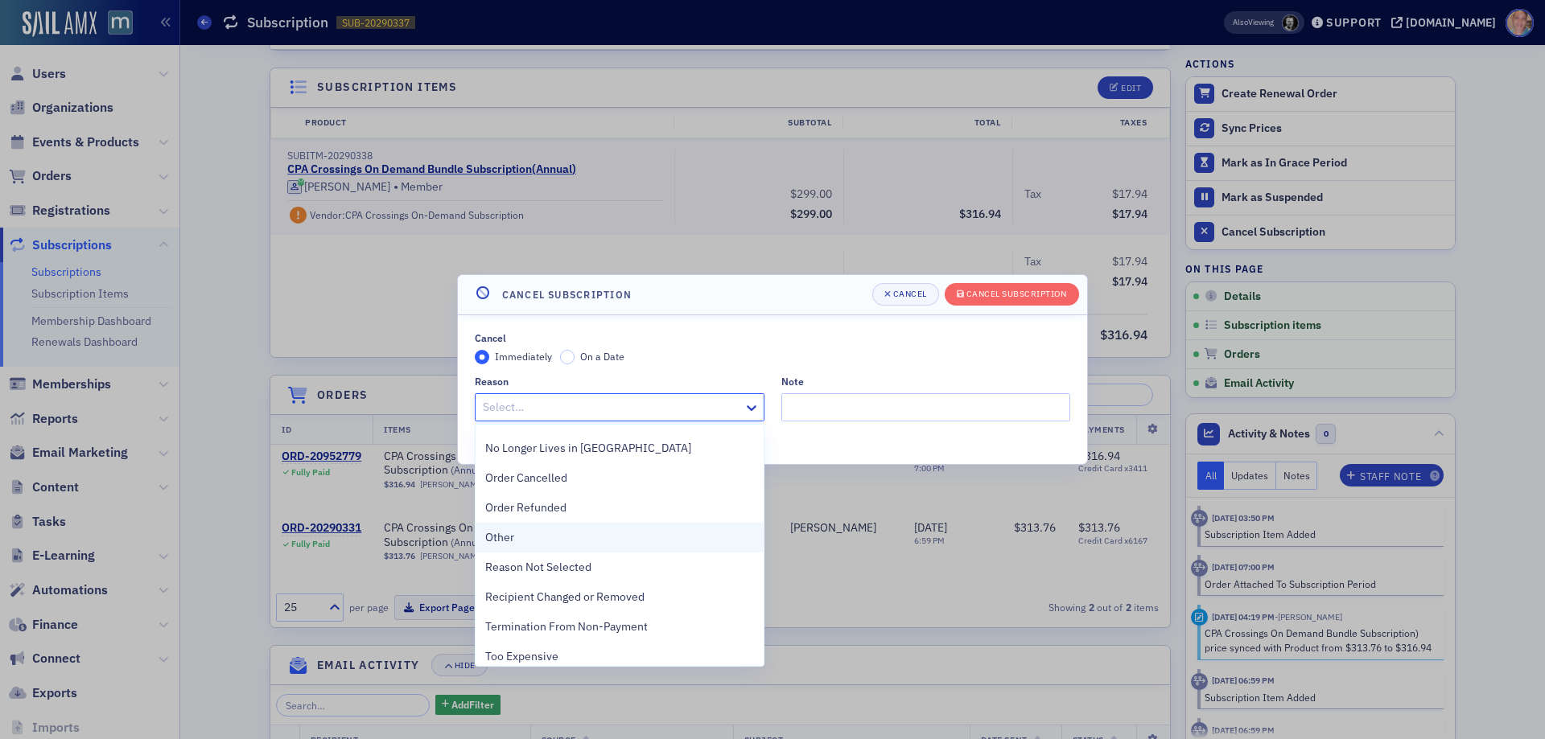
click at [548, 534] on div "Other" at bounding box center [619, 537] width 269 height 17
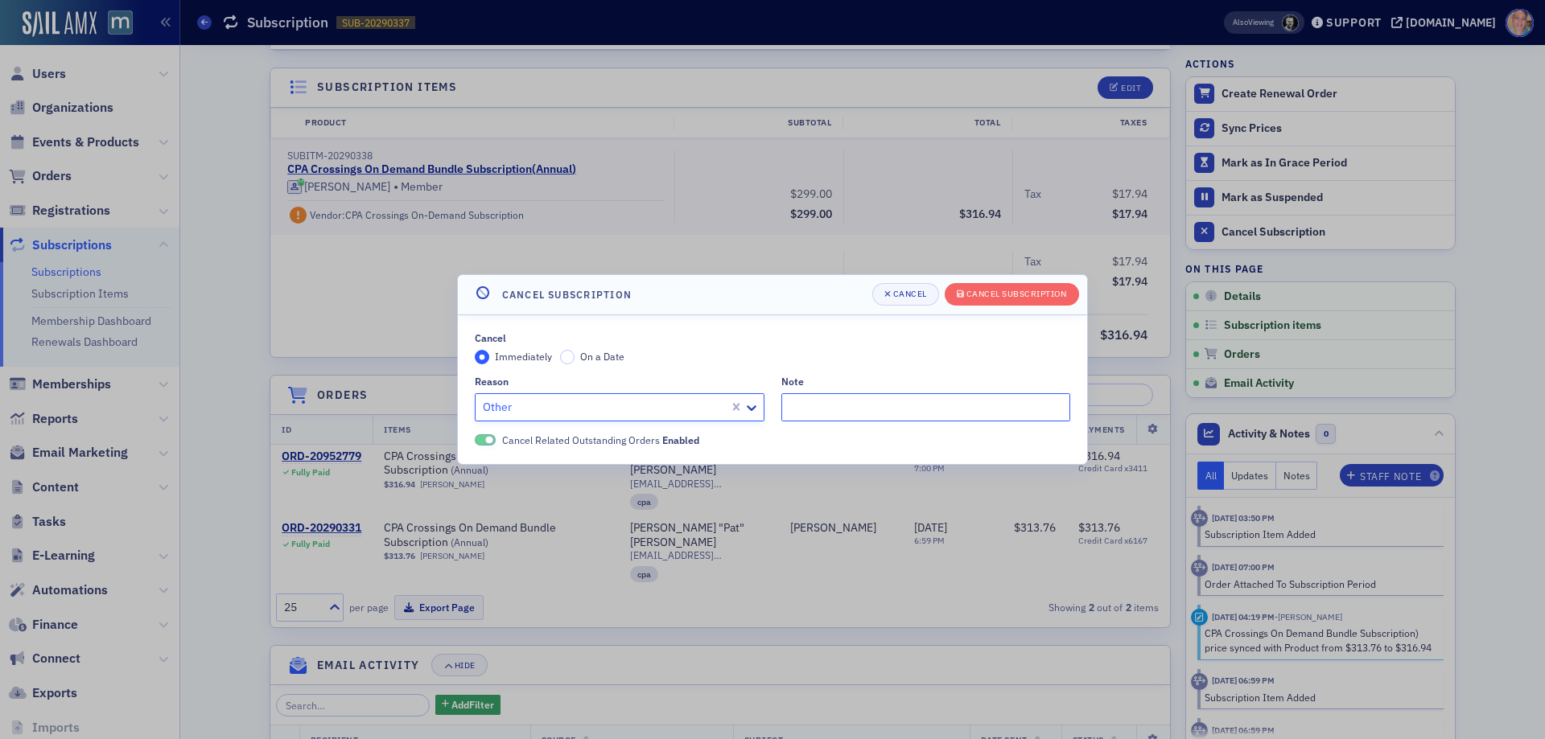
click at [893, 413] on input "Note" at bounding box center [926, 407] width 290 height 28
type input "will re-enroll on a new subscription"
click at [982, 298] on div "Cancel Subscription" at bounding box center [1016, 294] width 101 height 9
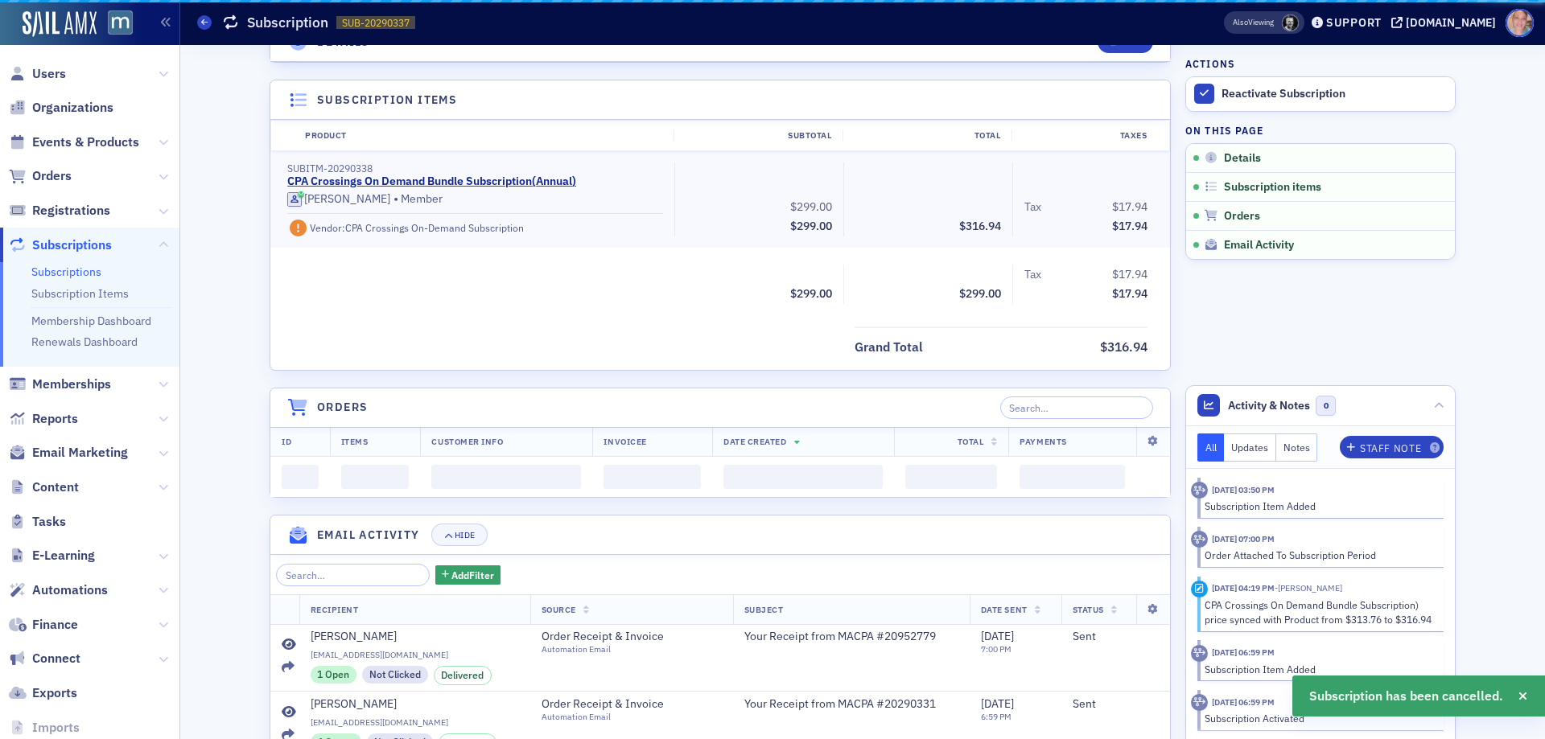
scroll to position [402, 0]
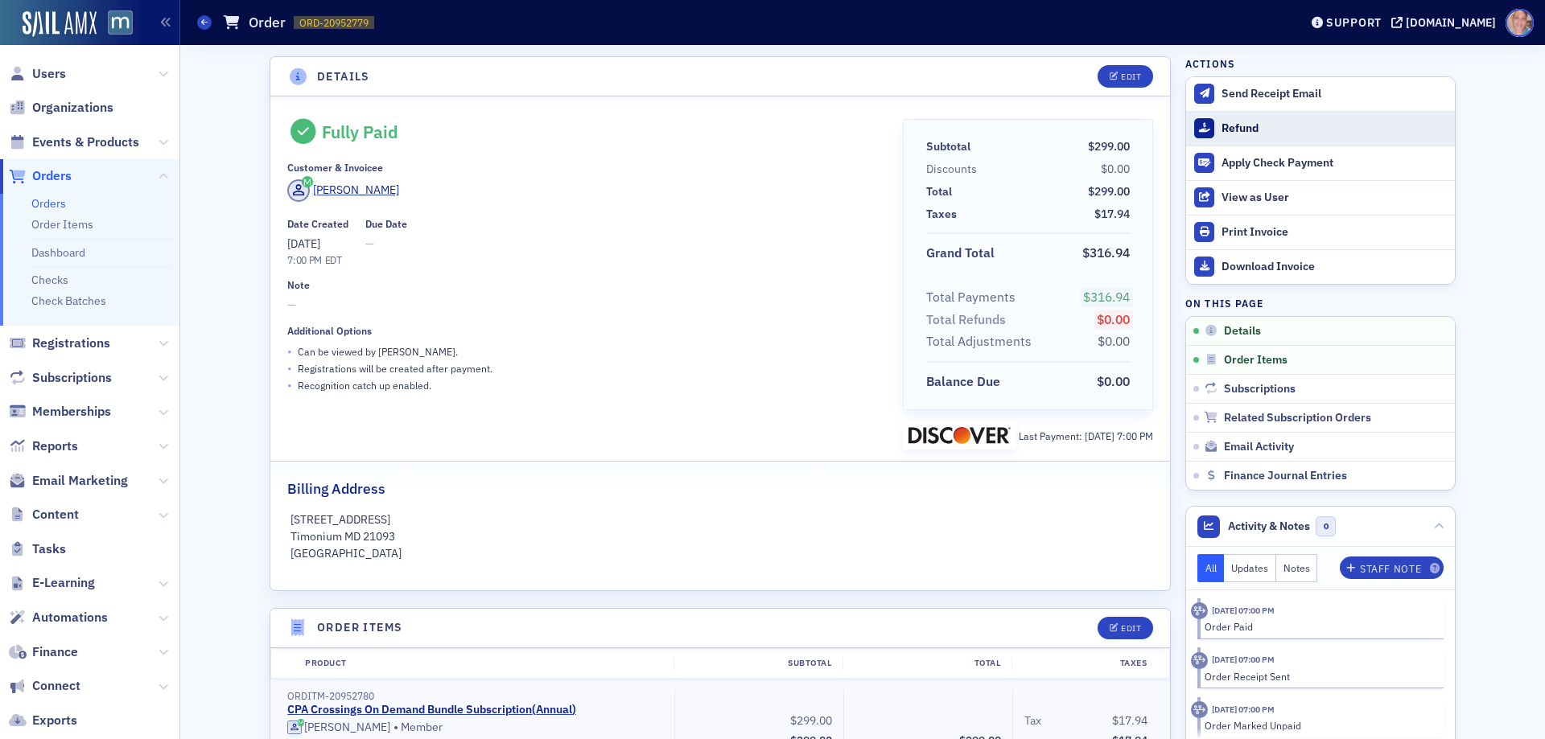
click at [1247, 126] on div "Refund" at bounding box center [1333, 128] width 225 height 14
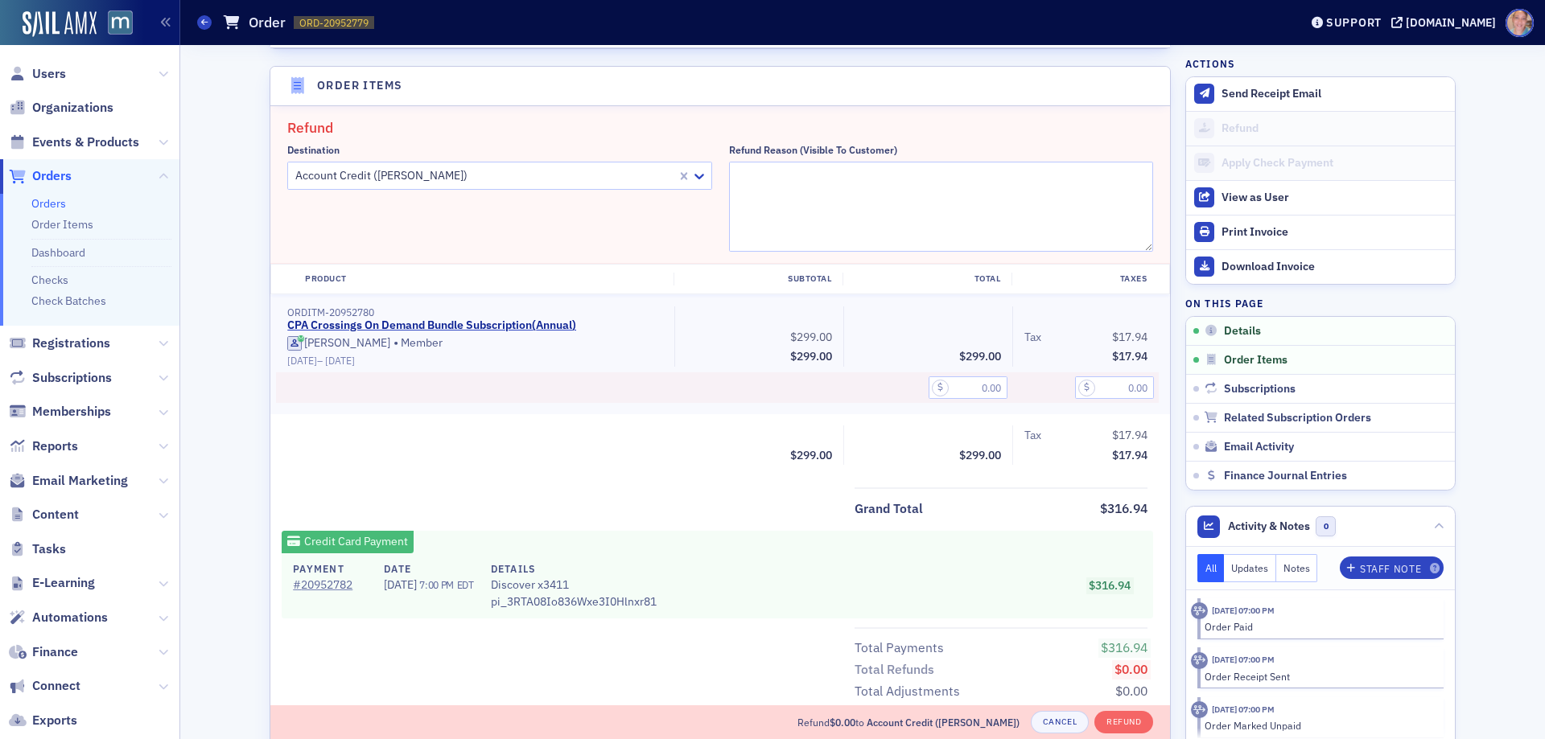
scroll to position [555, 0]
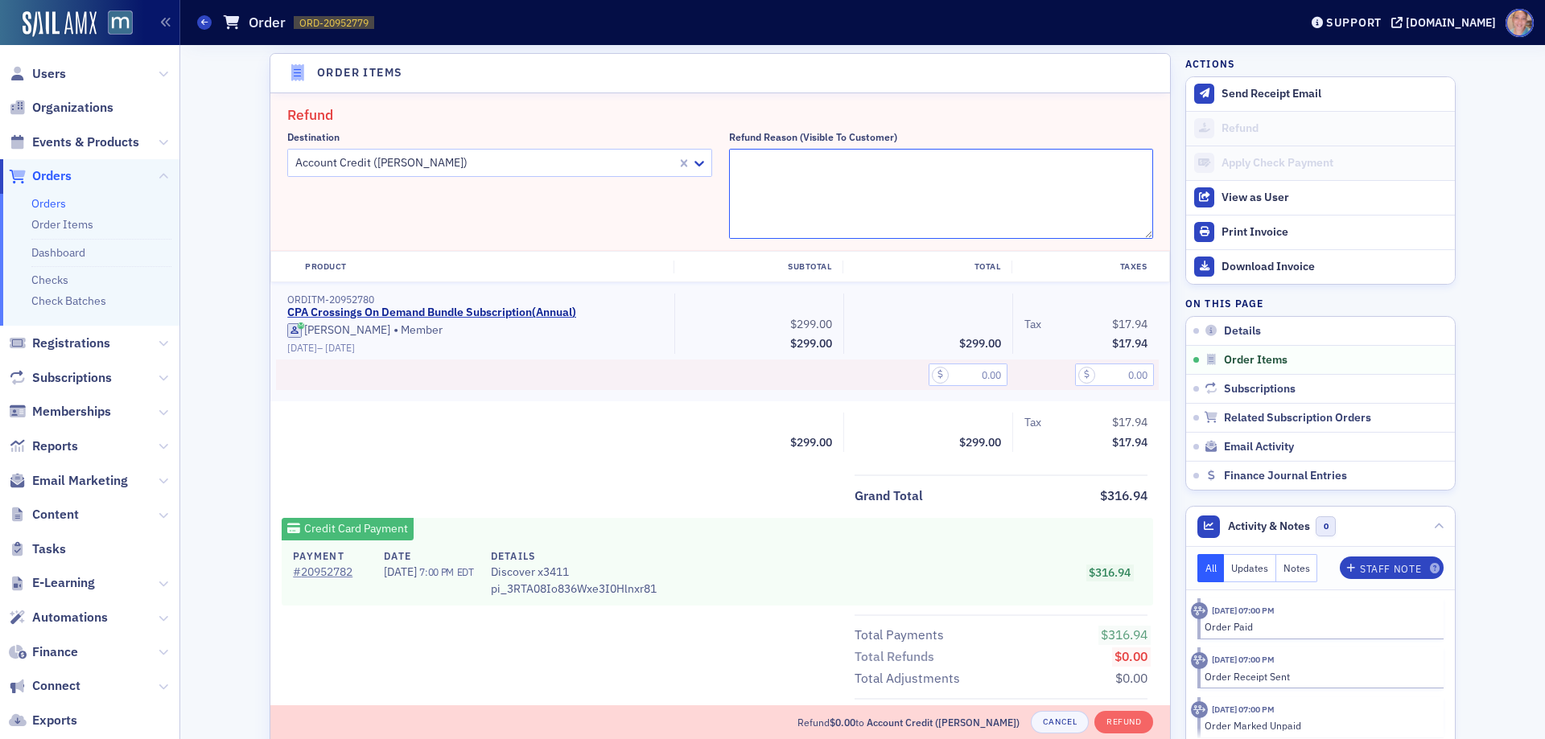
drag, startPoint x: 901, startPoint y: 167, endPoint x: 969, endPoint y: 154, distance: 68.6
click at [902, 167] on textarea "Refund Reason (Visible to Customer)" at bounding box center [941, 194] width 425 height 90
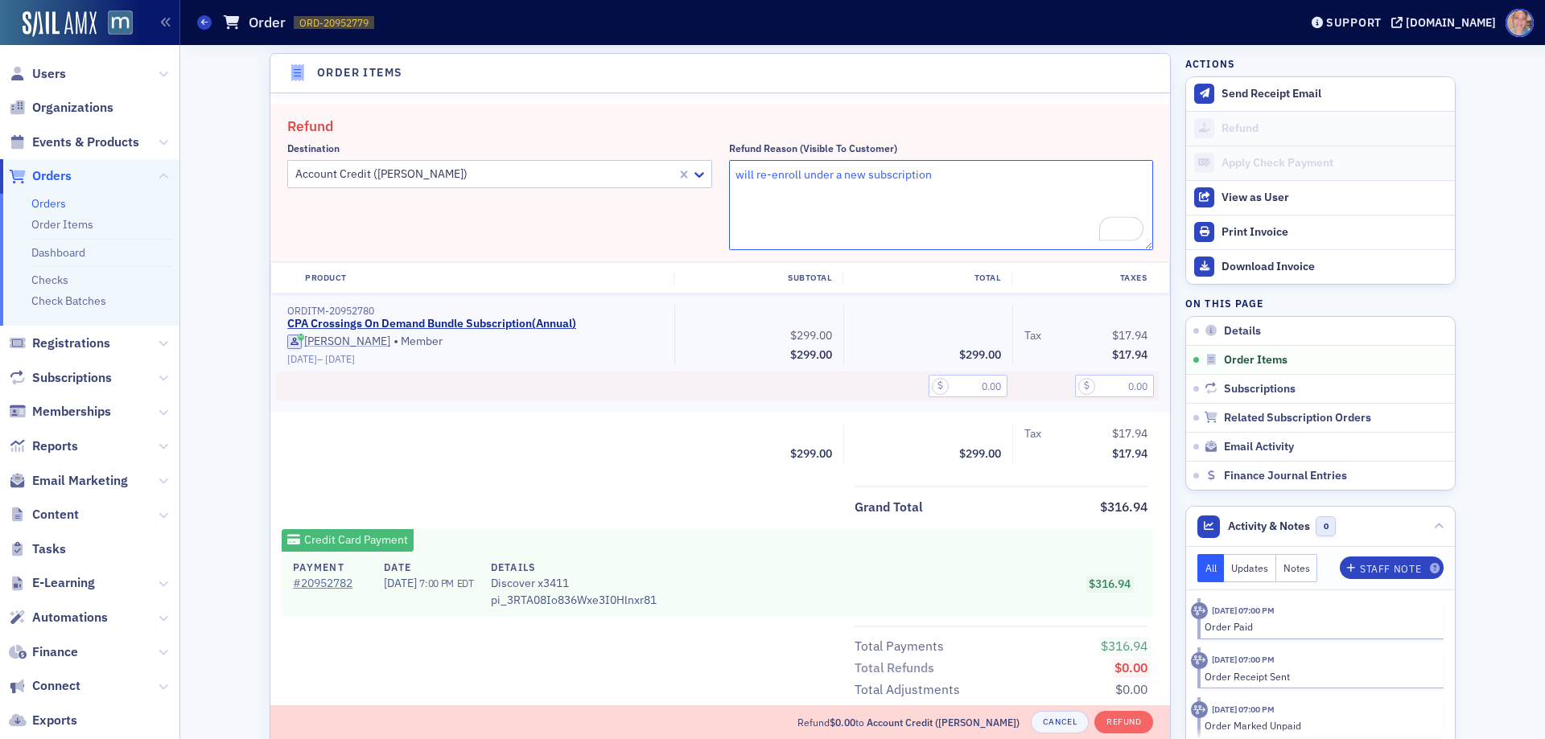
type textarea "will re-enroll under a new subscription"
click at [943, 385] on input "text" at bounding box center [967, 386] width 79 height 23
type input "299.00"
click at [1111, 386] on input "text" at bounding box center [1114, 386] width 79 height 23
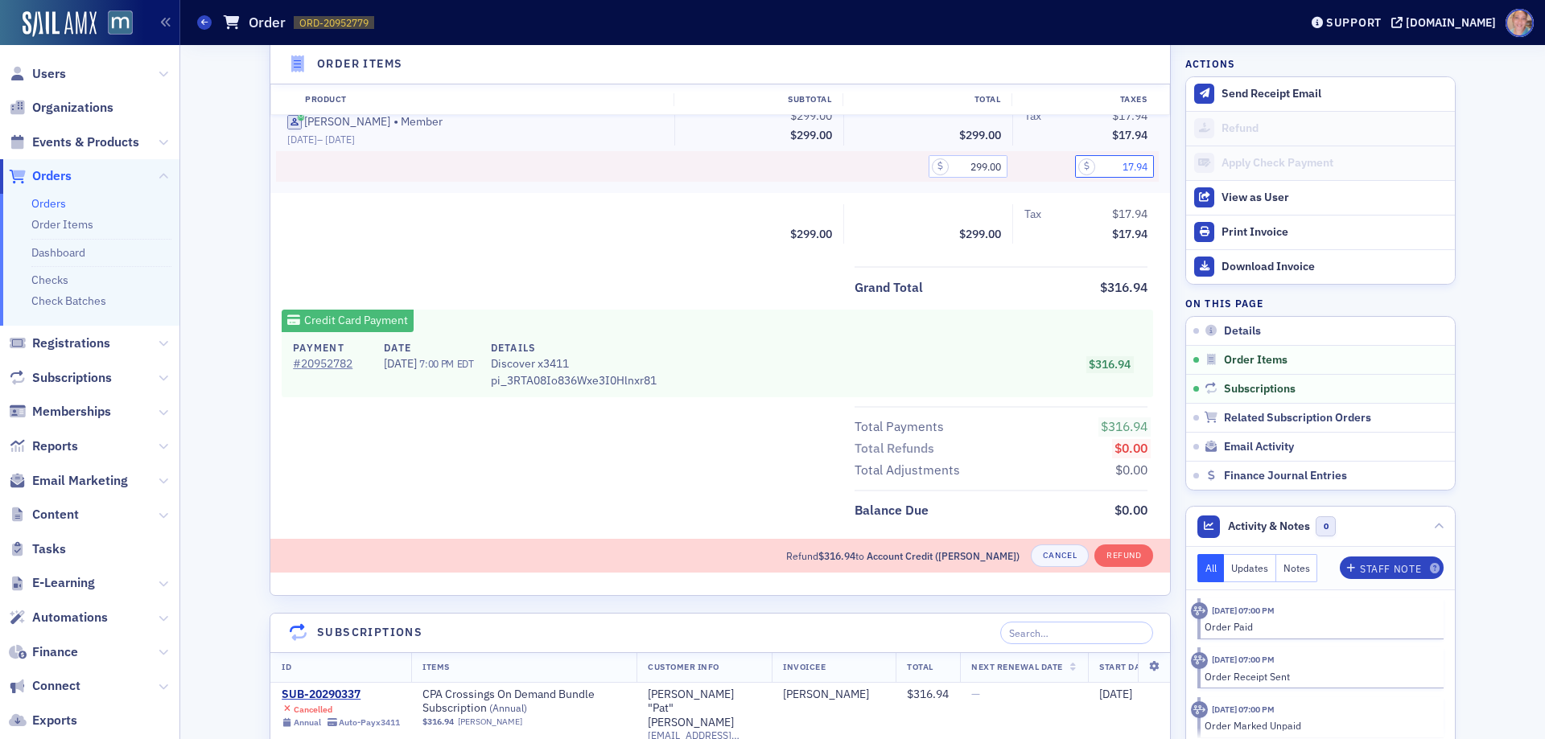
scroll to position [796, 0]
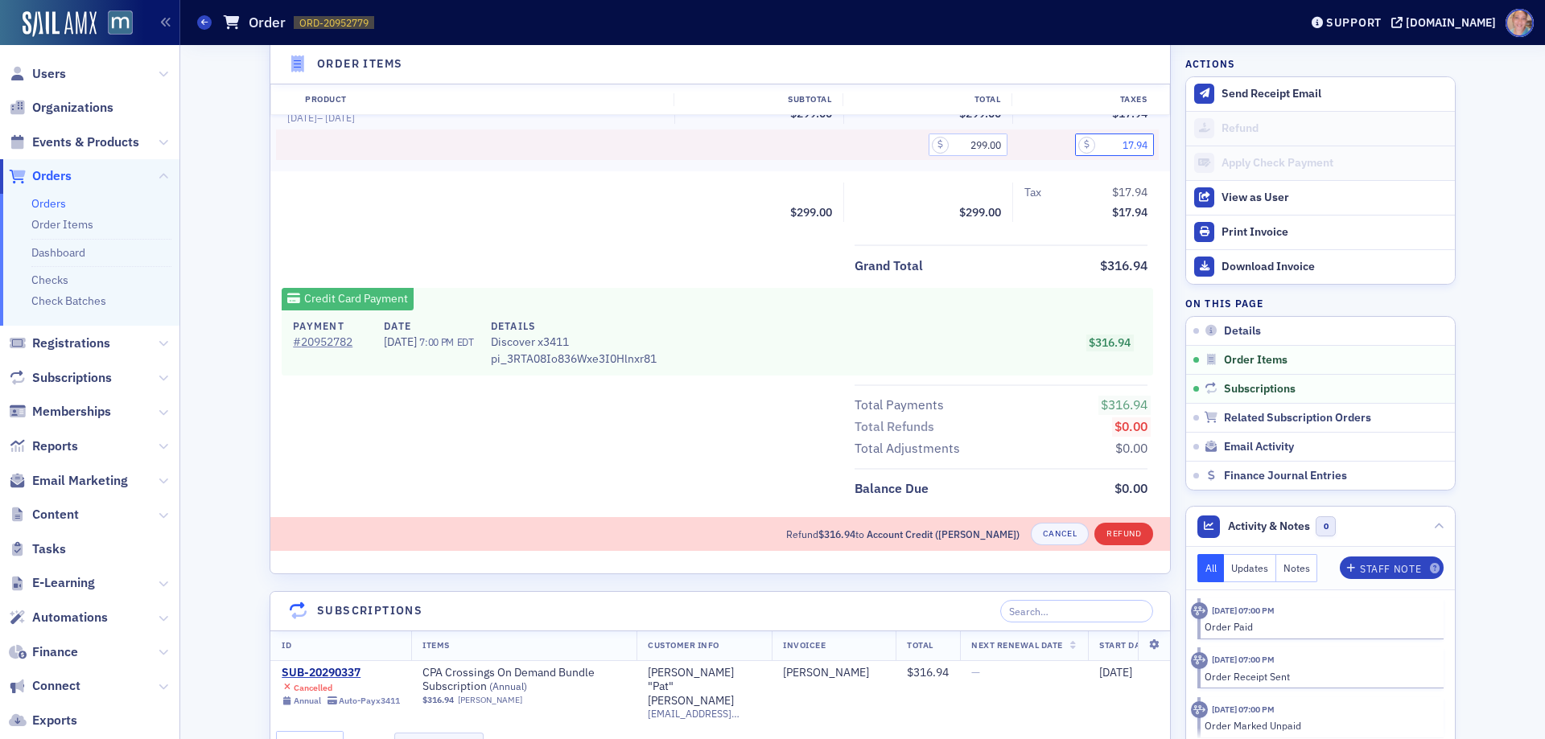
type input "17.94"
click at [1118, 533] on button "Refund" at bounding box center [1123, 534] width 59 height 23
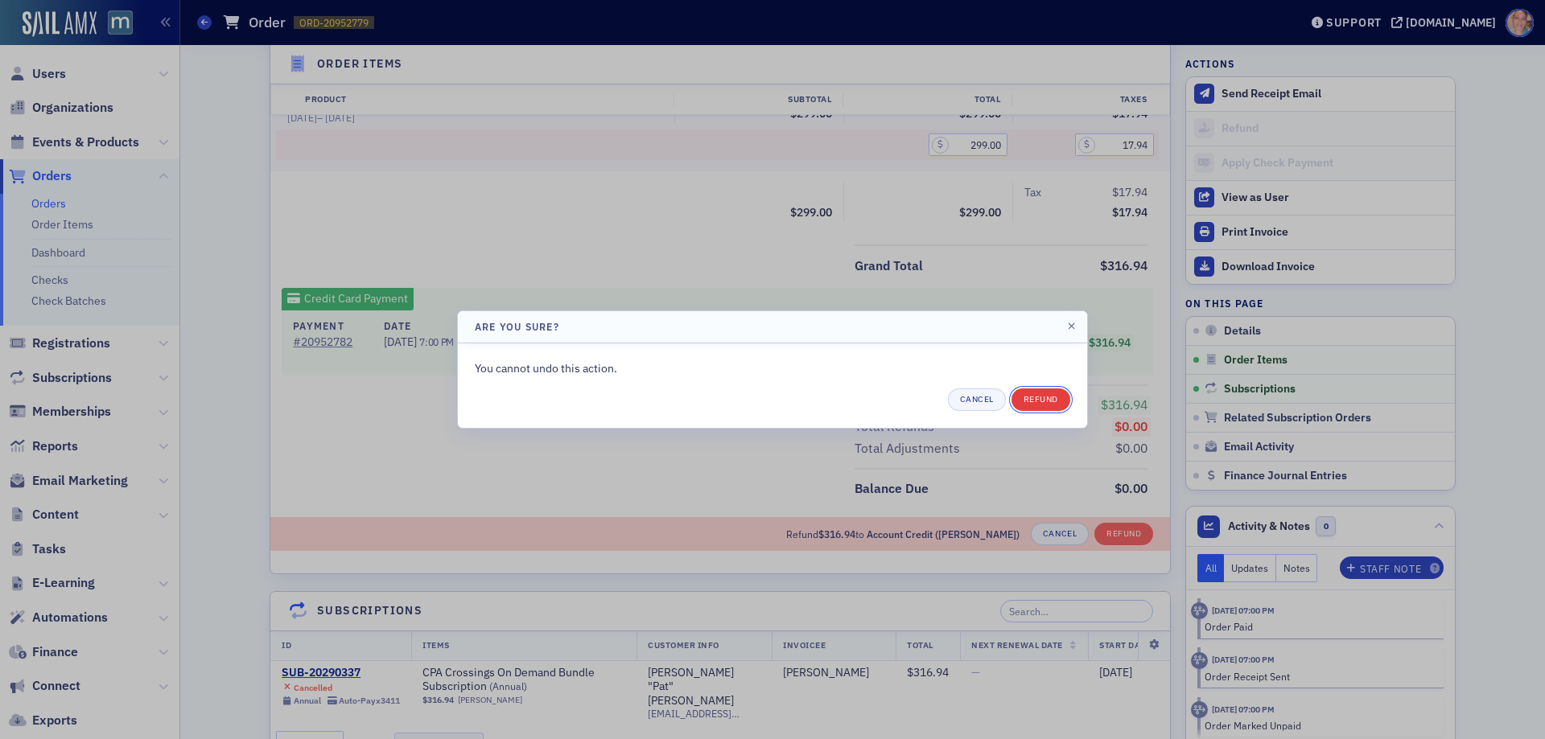
click at [1032, 401] on button "Refund" at bounding box center [1040, 400] width 59 height 23
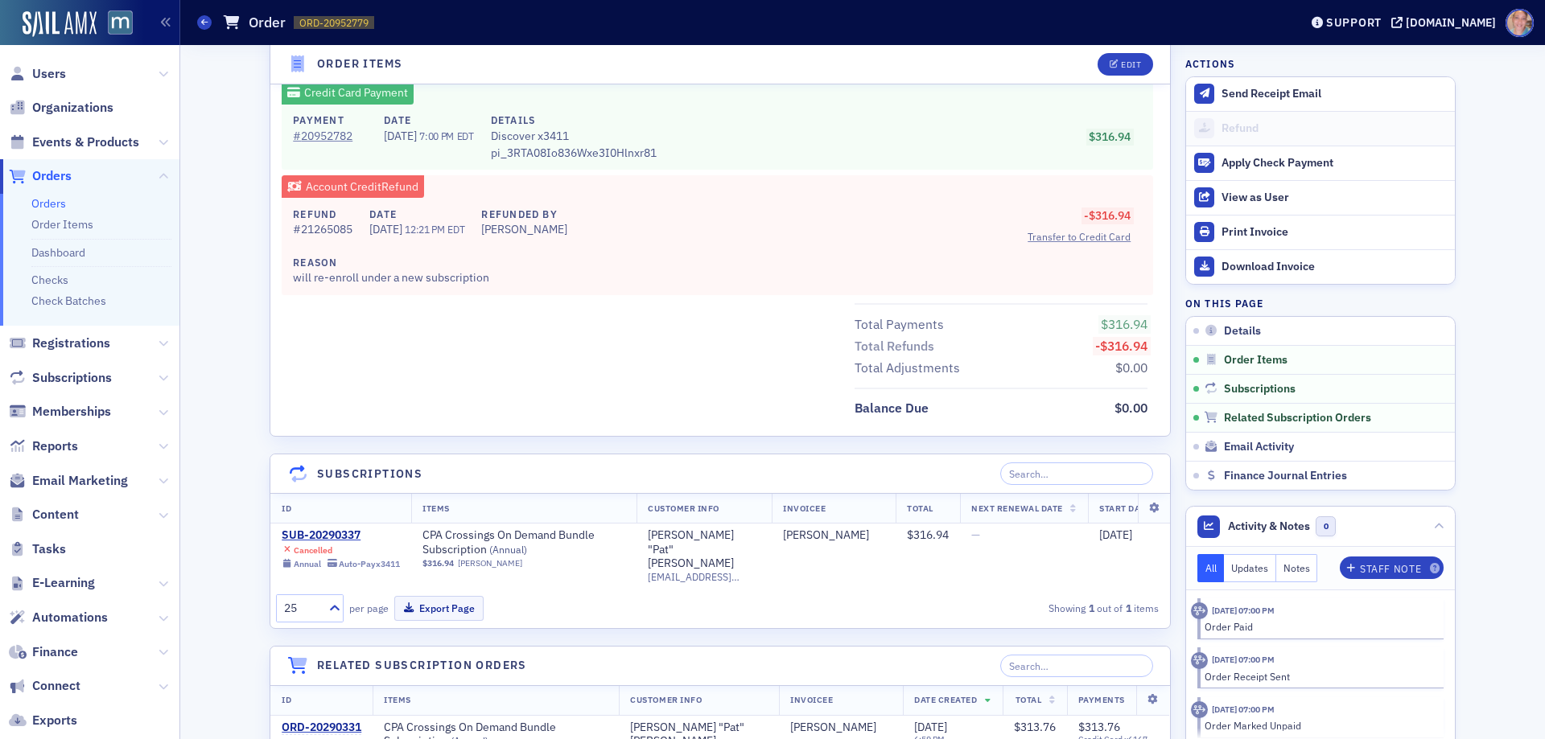
scroll to position [740, 0]
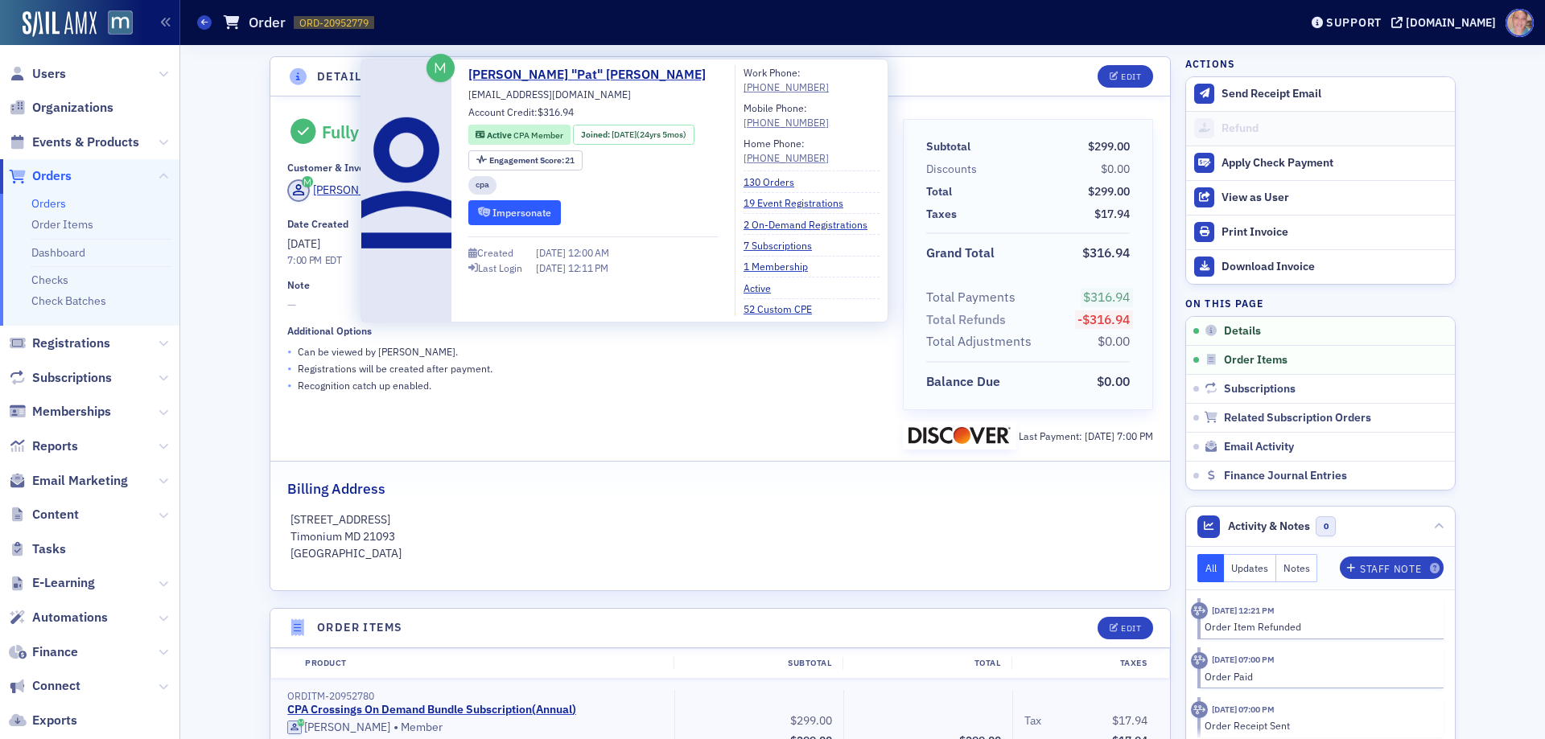
click at [527, 215] on button "Impersonate" at bounding box center [514, 212] width 93 height 25
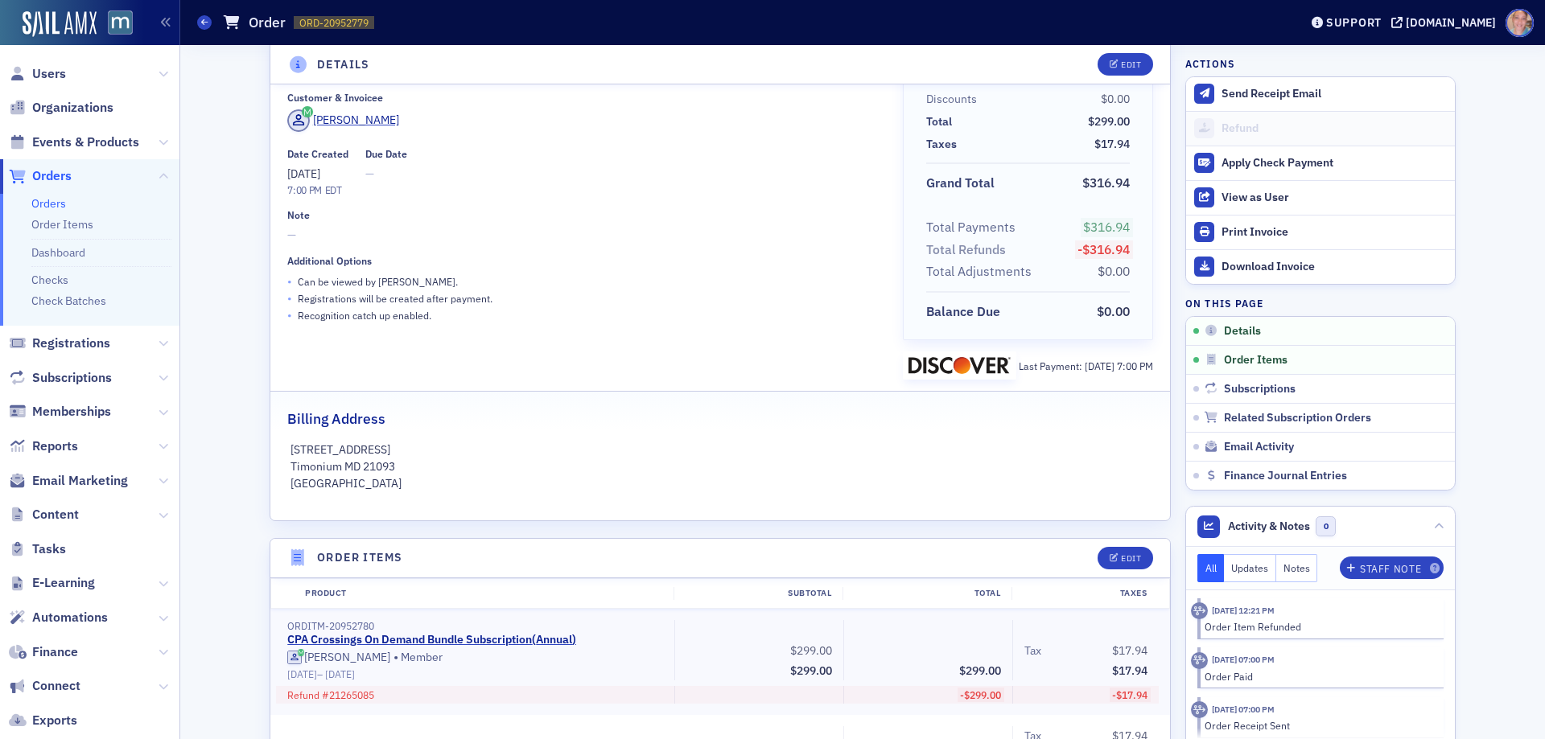
scroll to position [161, 0]
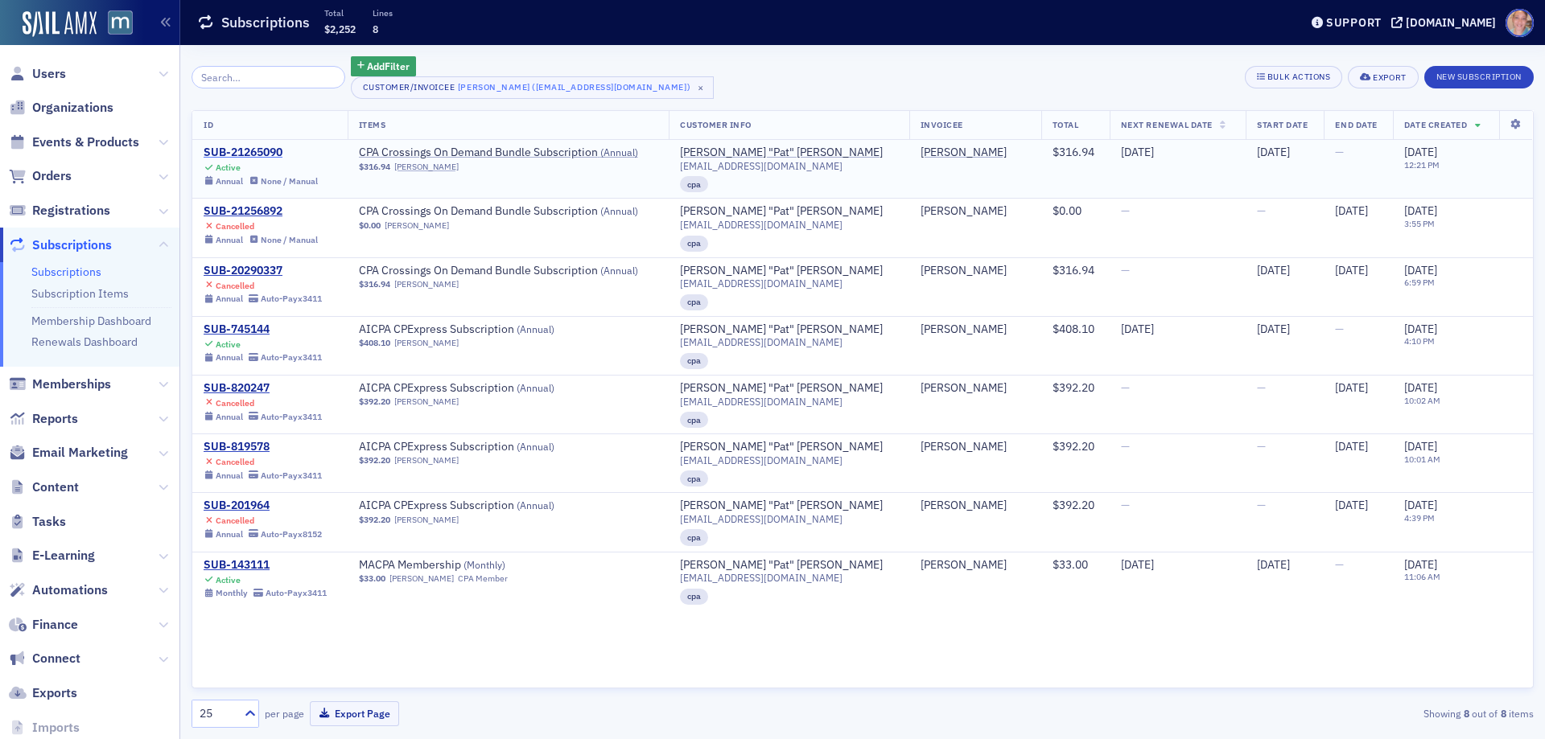
click at [254, 150] on div "SUB-21265090" at bounding box center [261, 153] width 114 height 14
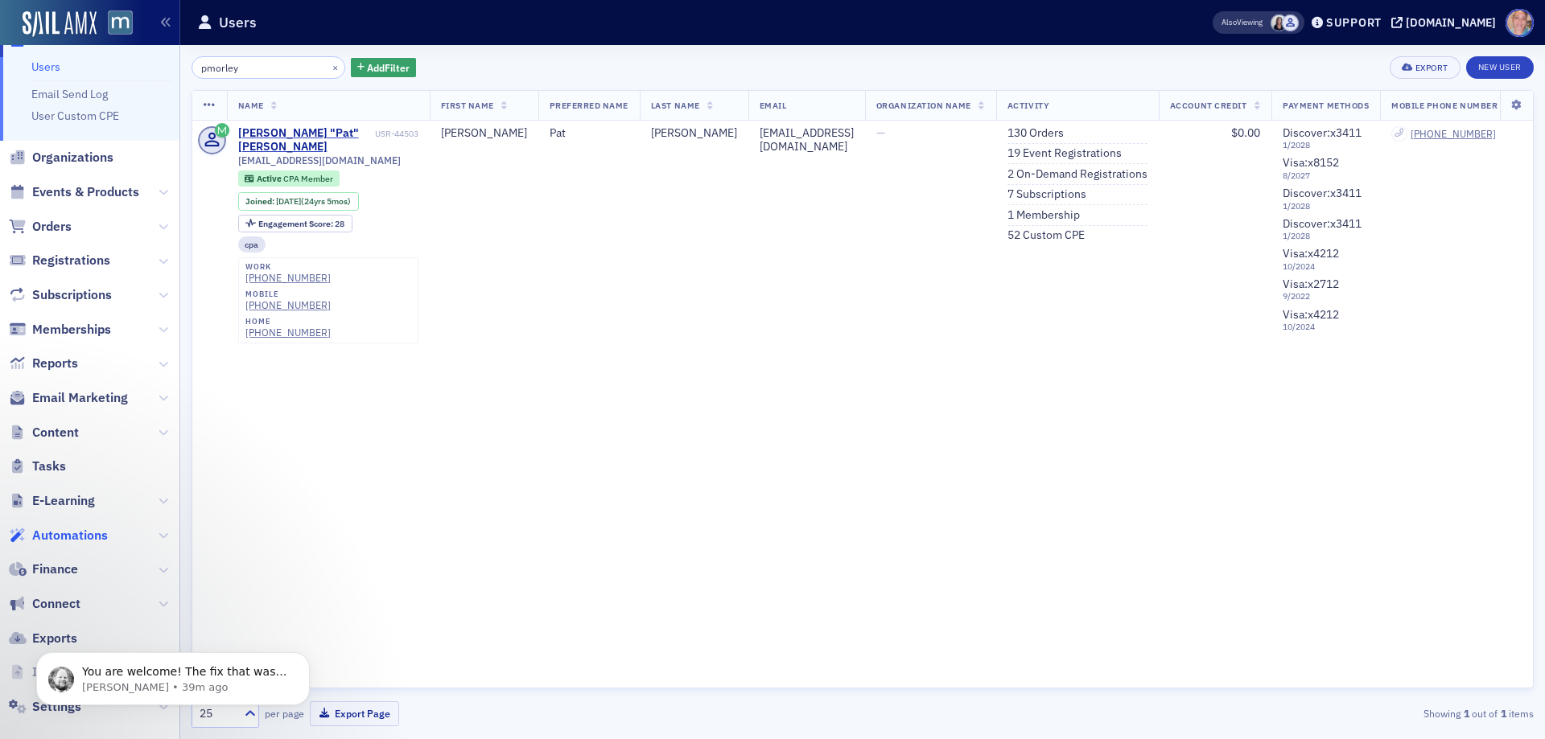
scroll to position [52, 0]
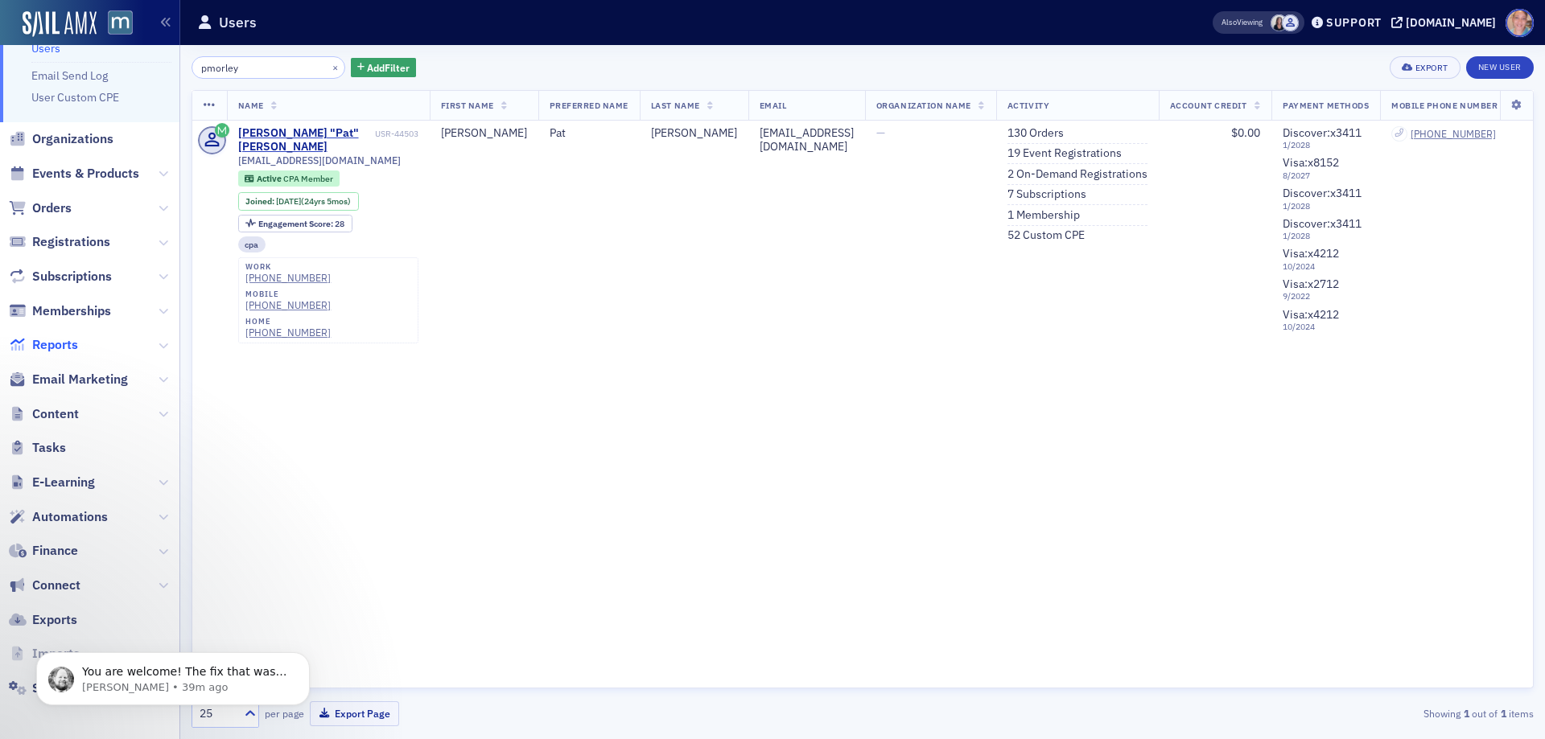
click at [55, 343] on span "Reports" at bounding box center [55, 345] width 46 height 18
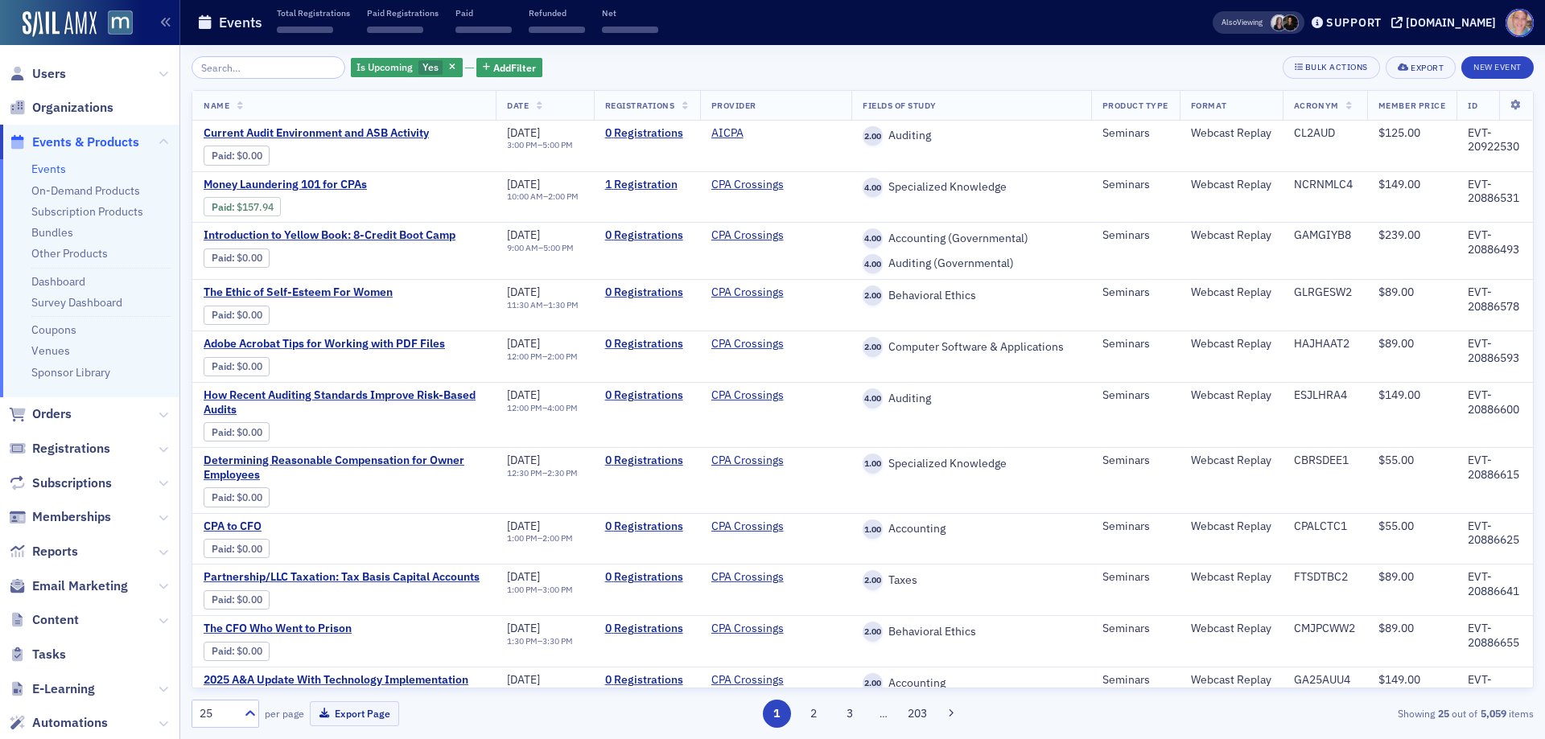
scroll to position [52, 0]
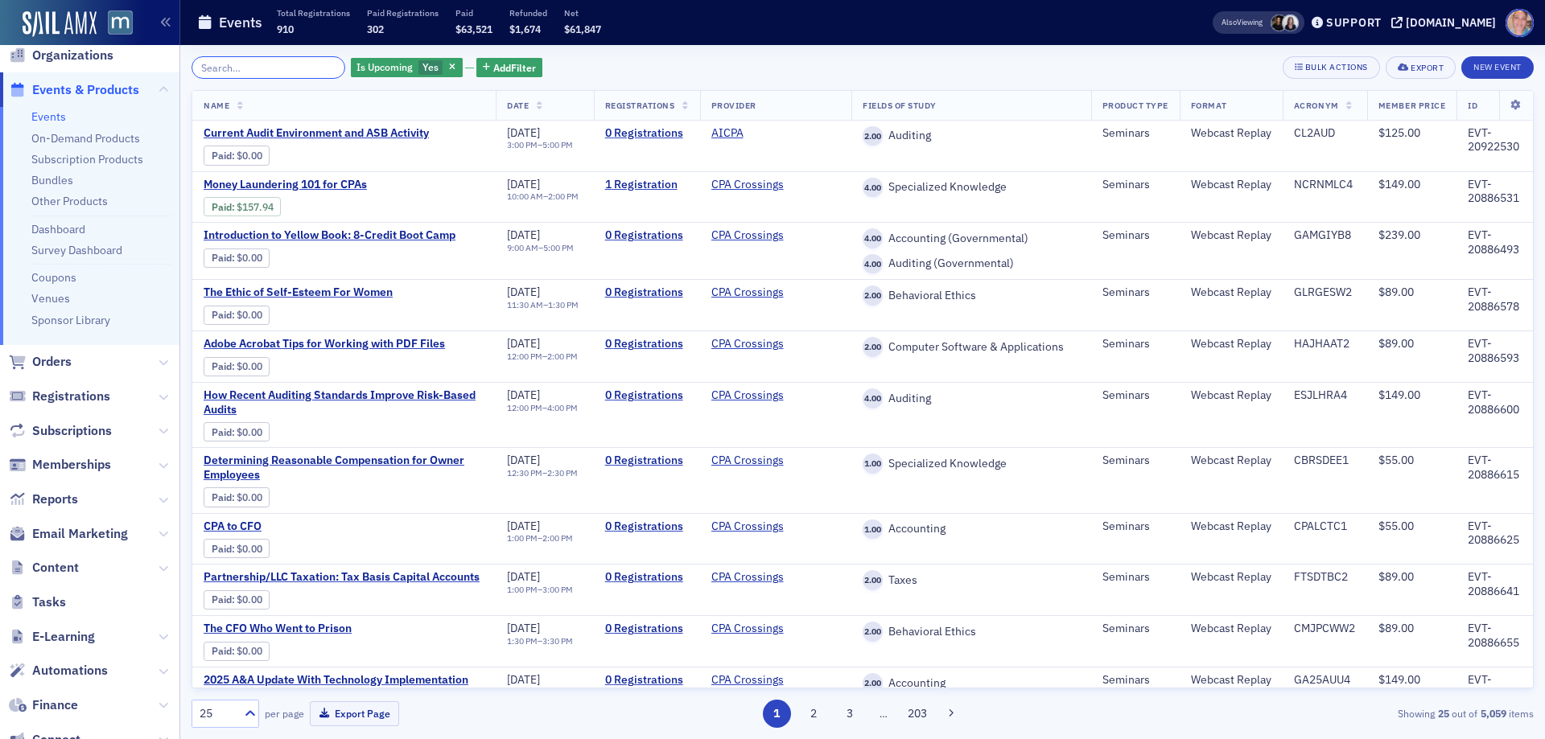
click at [283, 61] on input "search" at bounding box center [268, 67] width 154 height 23
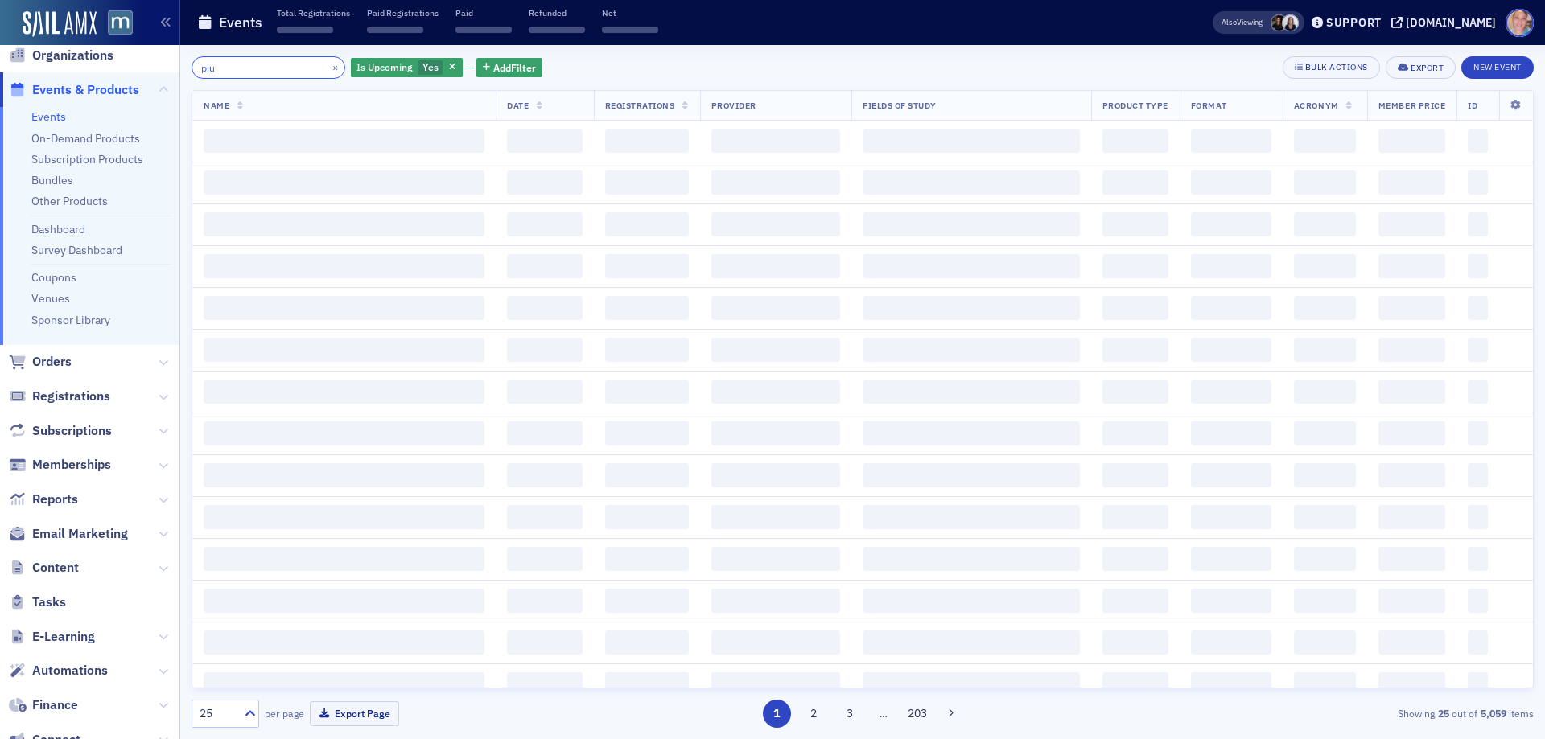
type input "piu"
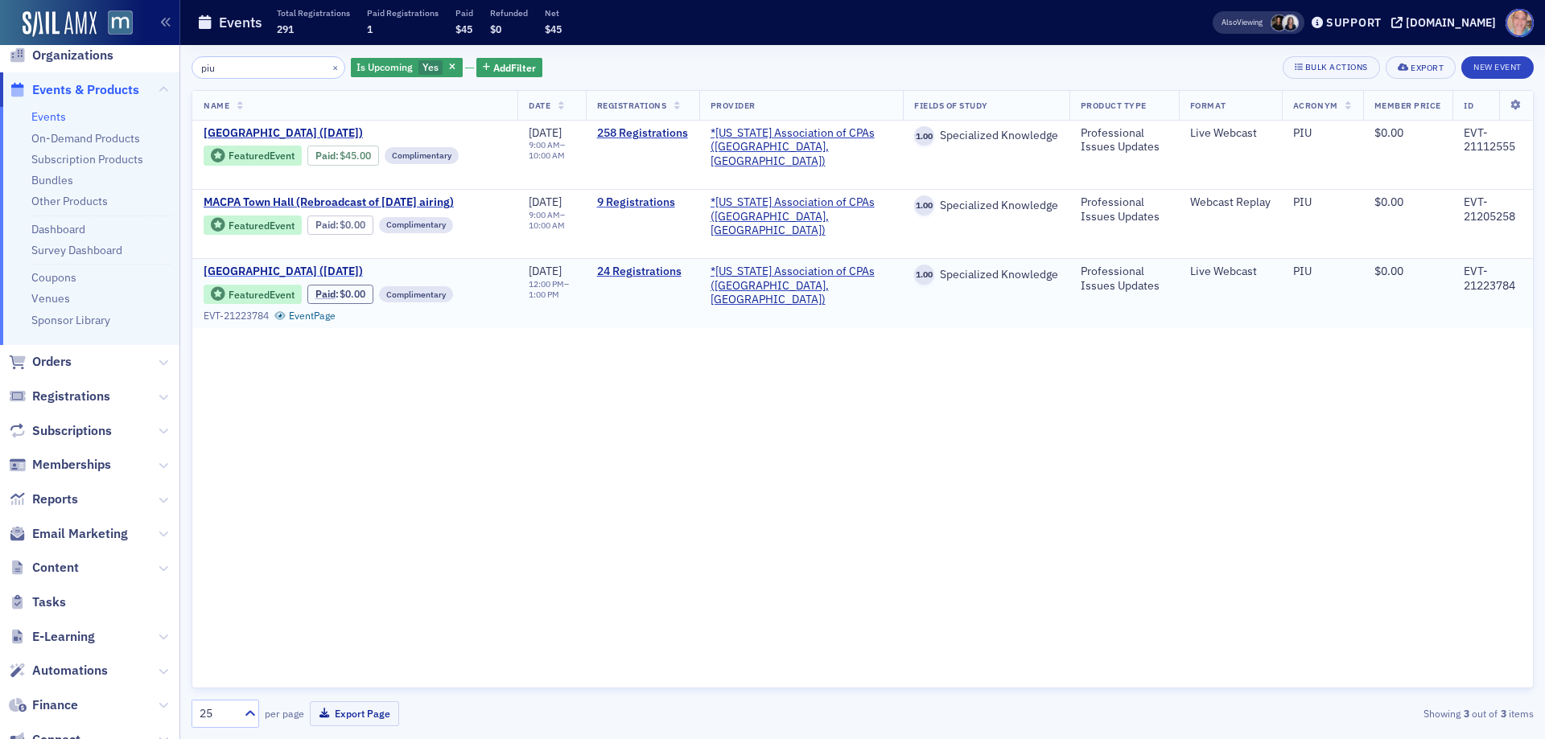
click at [318, 268] on span "[GEOGRAPHIC_DATA] ([DATE])" at bounding box center [339, 272] width 270 height 14
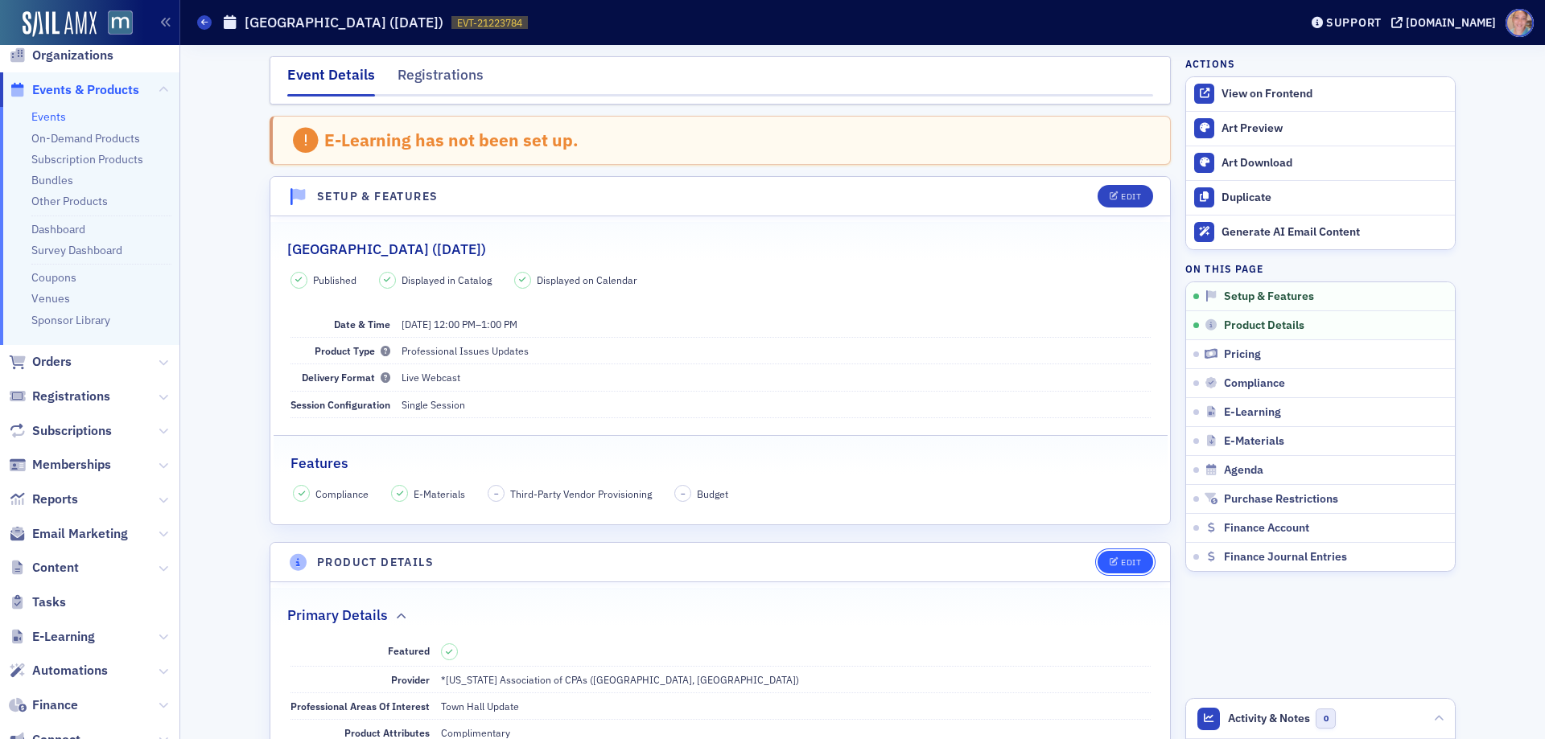
click at [1121, 567] on div "Edit" at bounding box center [1131, 562] width 20 height 9
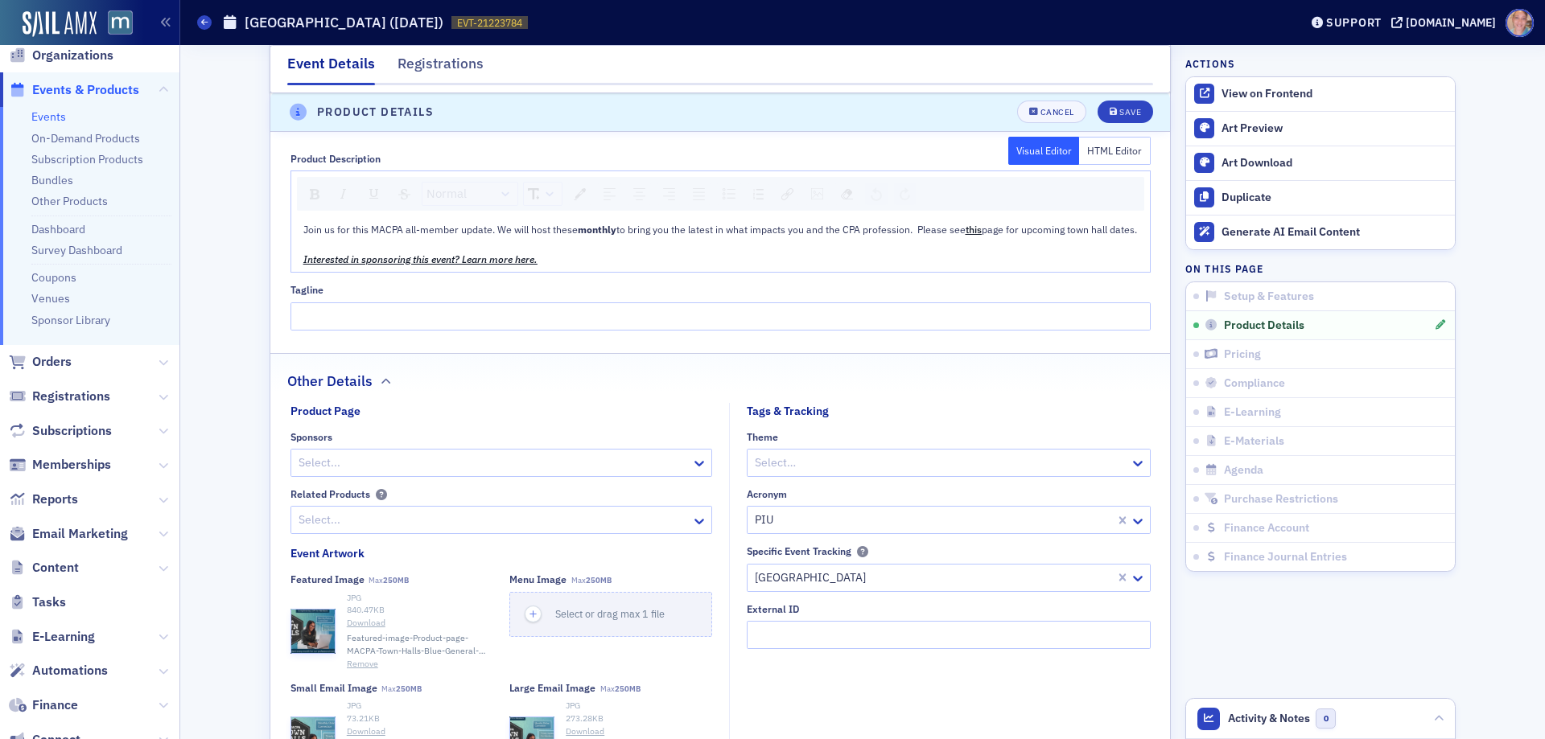
scroll to position [1093, 0]
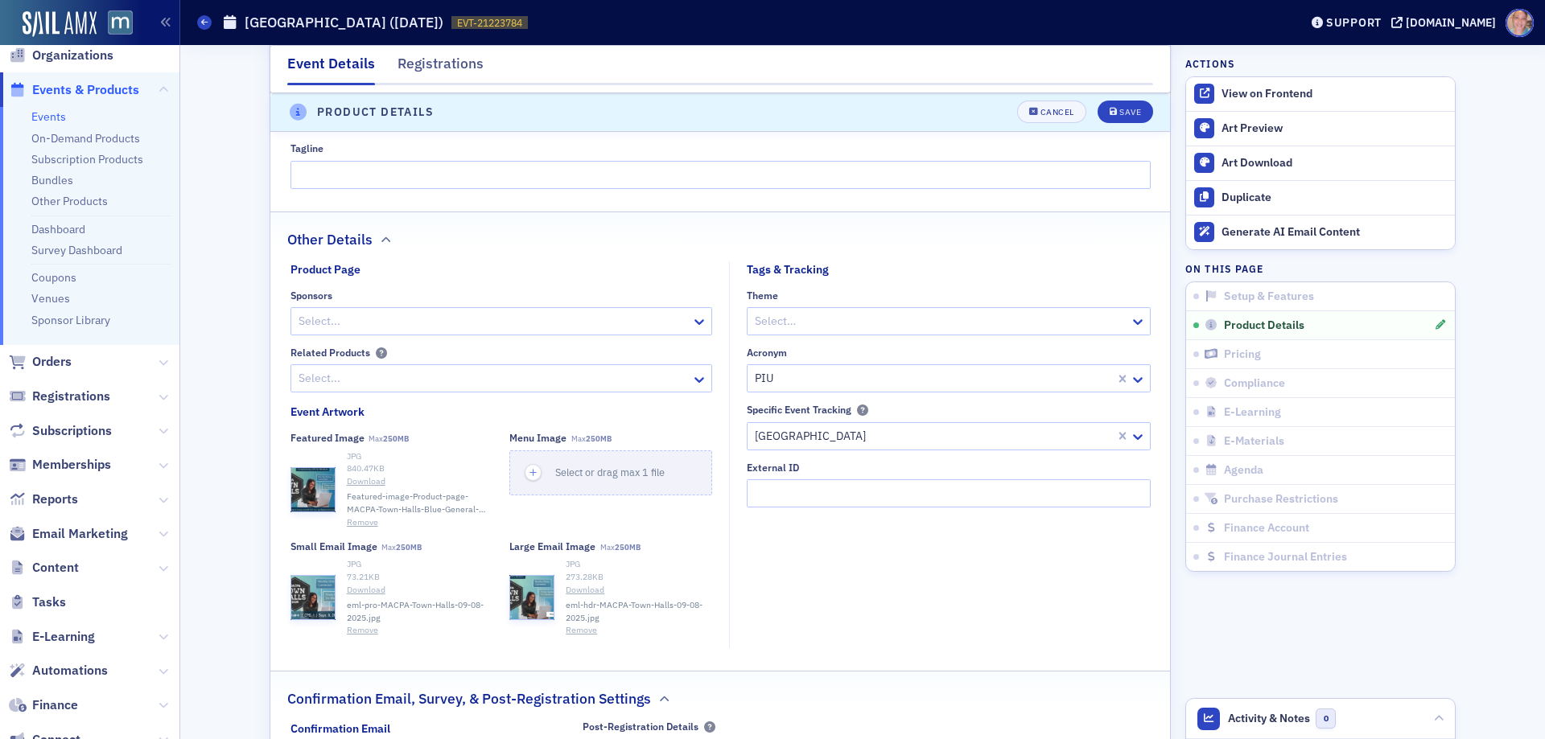
click at [344, 331] on div at bounding box center [493, 321] width 393 height 20
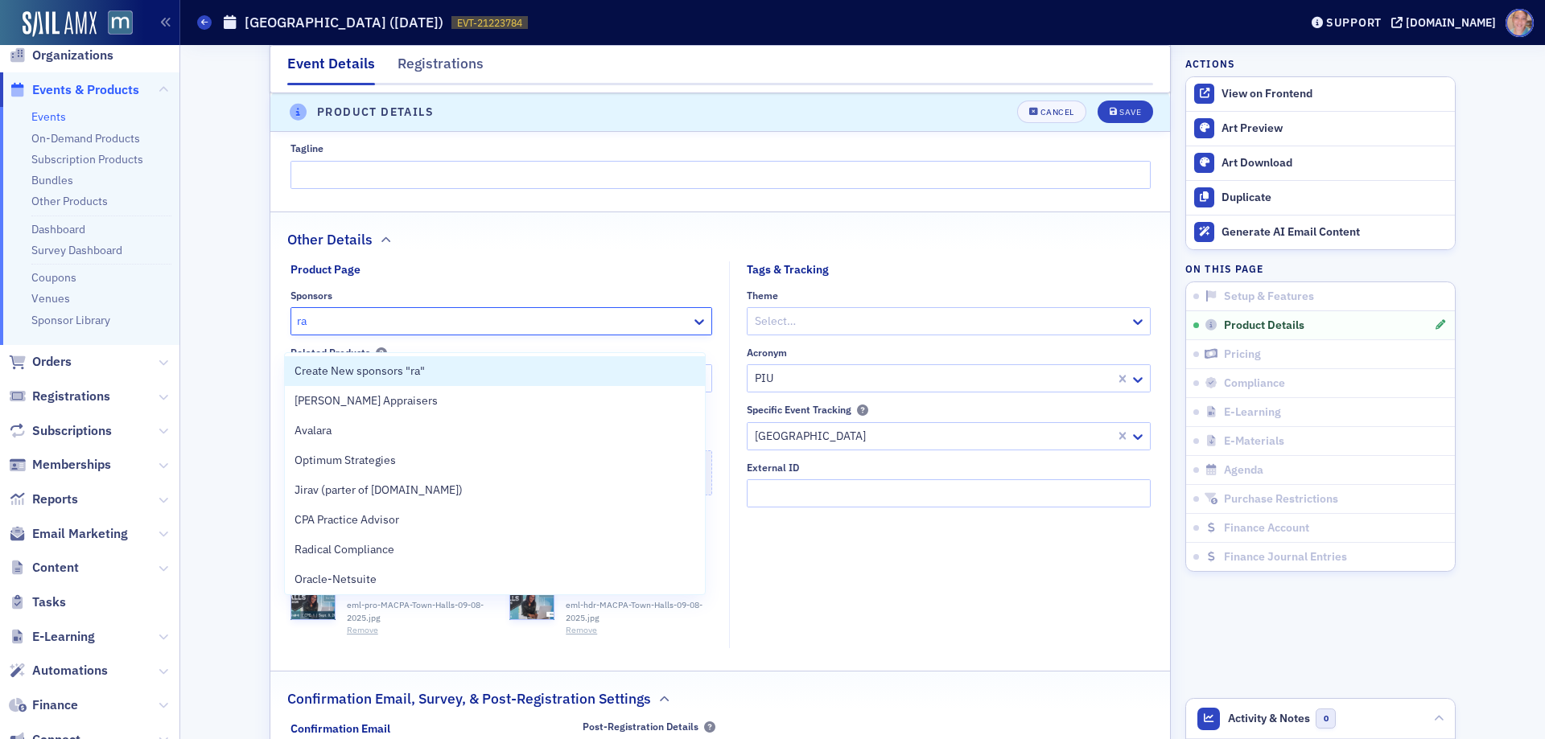
type input "ram"
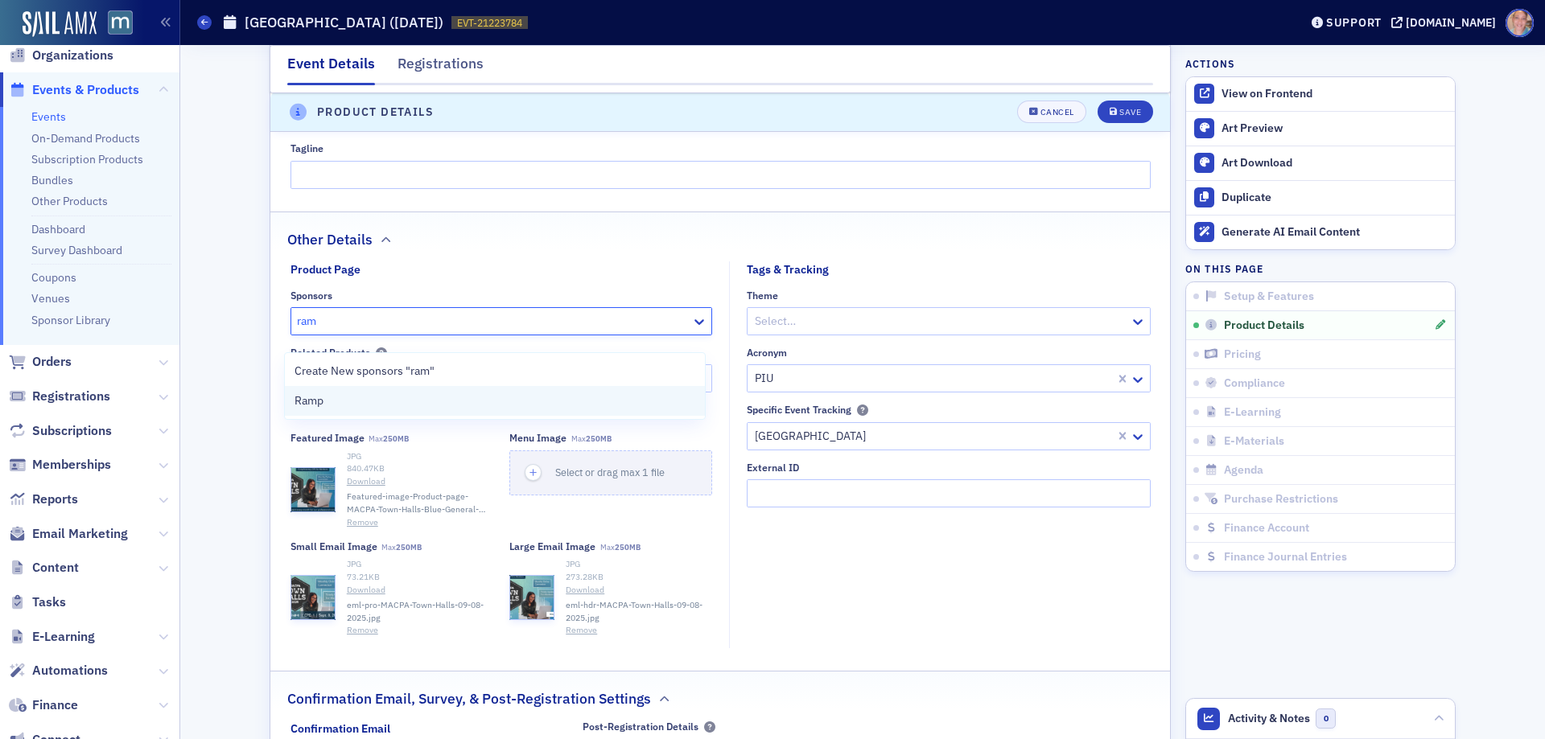
click at [318, 400] on span "Ramp" at bounding box center [308, 401] width 29 height 17
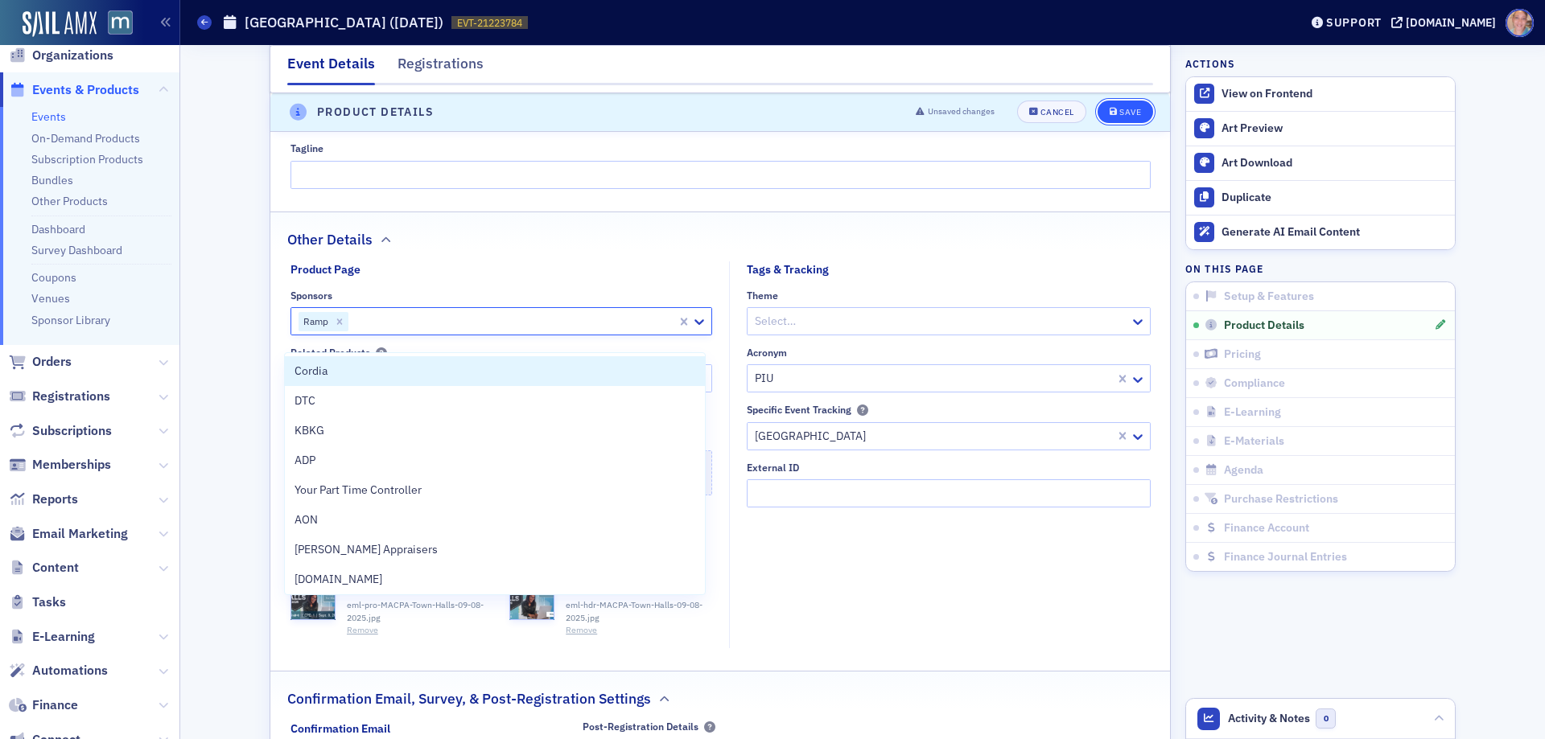
click at [1119, 111] on div "Save" at bounding box center [1130, 113] width 22 height 9
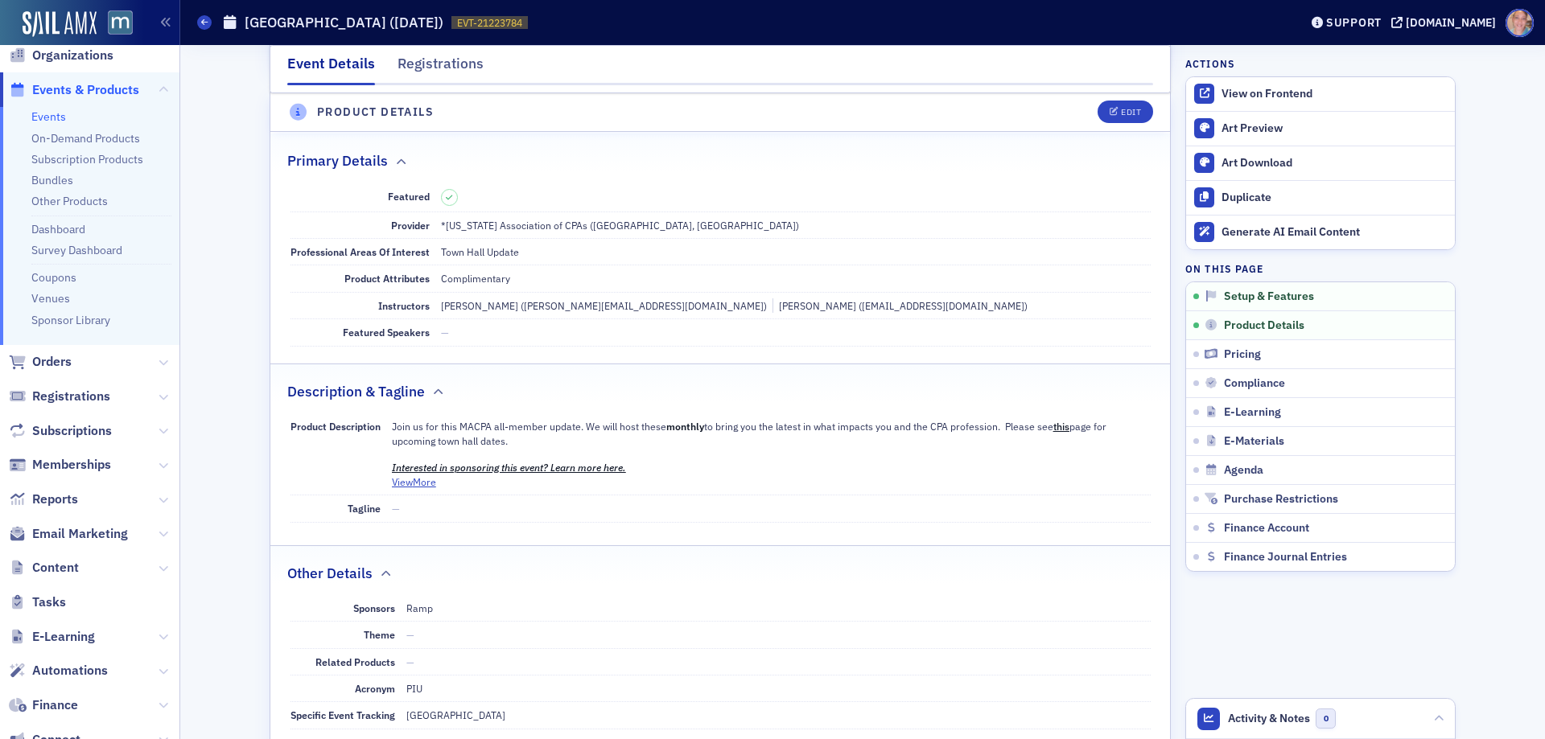
scroll to position [449, 0]
